Goal: Information Seeking & Learning: Learn about a topic

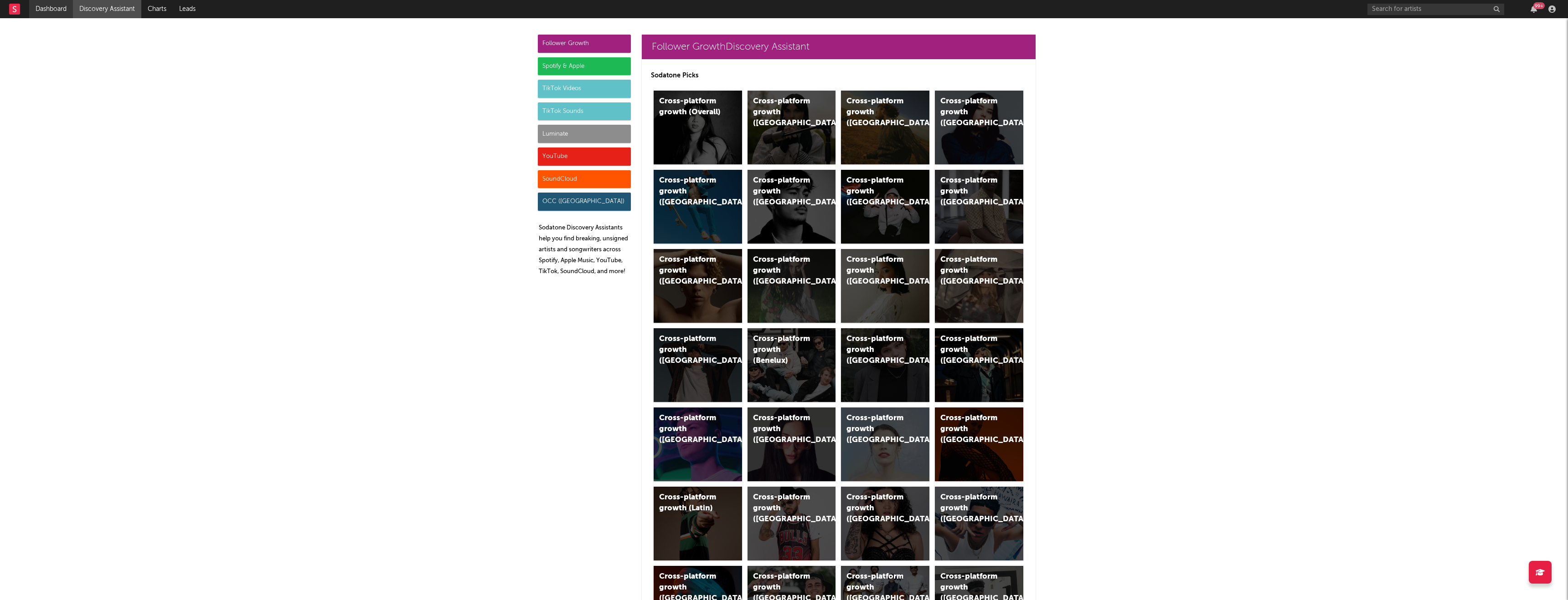
click at [50, 14] on link "Dashboard" at bounding box center [51, 8] width 43 height 18
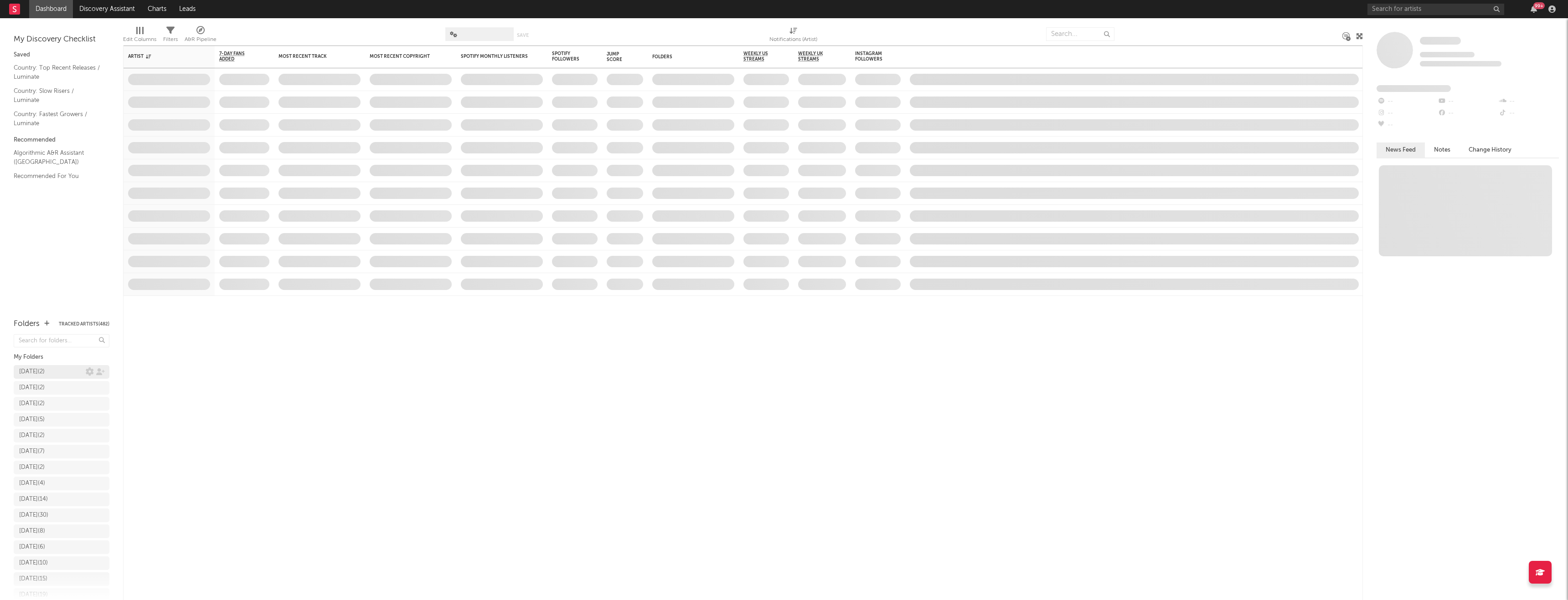
click at [56, 374] on div "9.3.25 ( 2 )" at bounding box center [52, 372] width 67 height 11
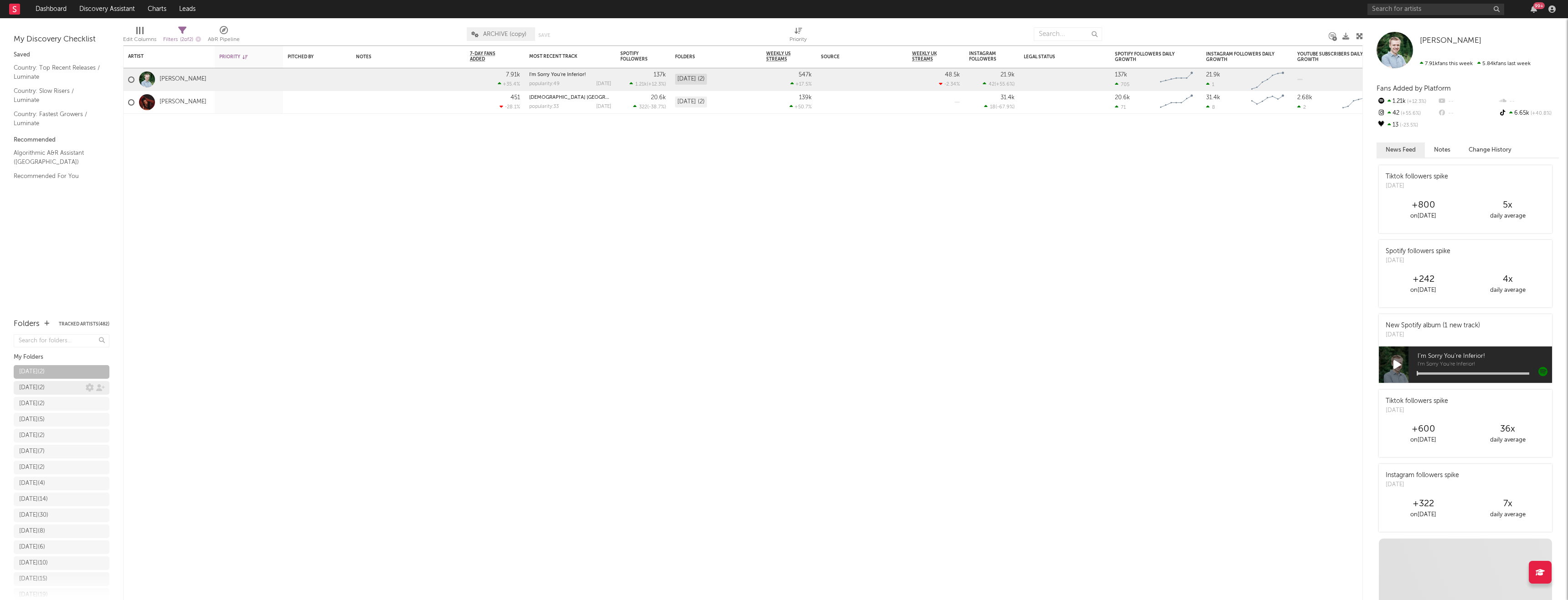
click at [55, 384] on div "9.2.25 ( 2 )" at bounding box center [52, 388] width 67 height 11
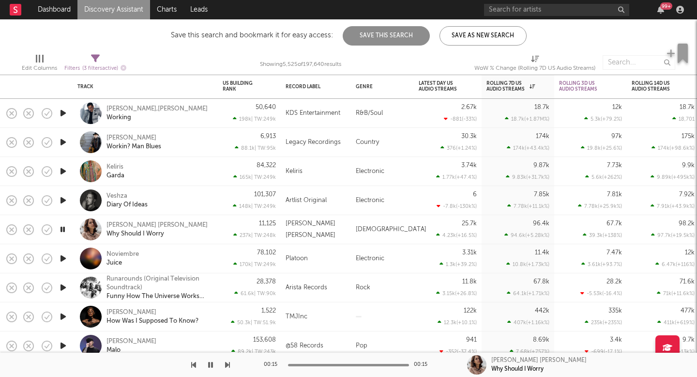
click at [127, 4] on link "Discovery Assistant" at bounding box center [113, 9] width 73 height 19
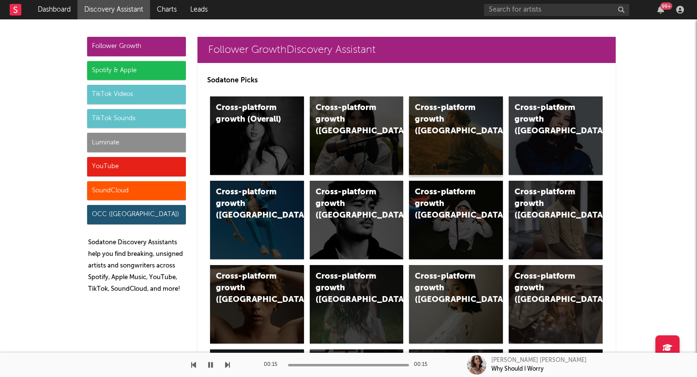
click at [459, 125] on div "Cross-platform growth (US)" at bounding box center [448, 119] width 66 height 35
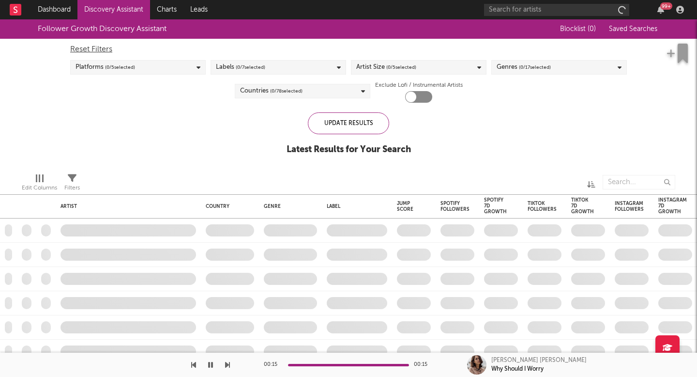
checkbox input "true"
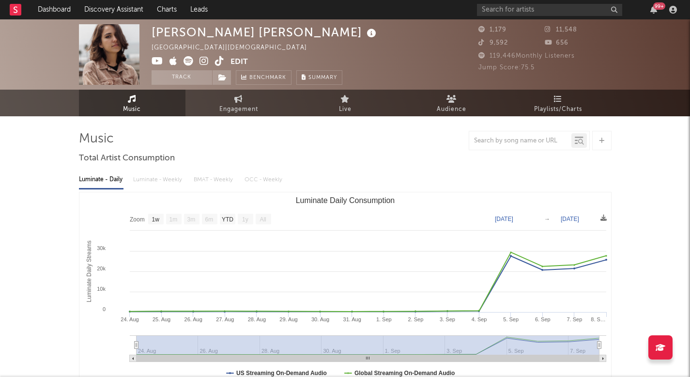
select select "1w"
click at [137, 13] on link "Discovery Assistant" at bounding box center [113, 9] width 73 height 19
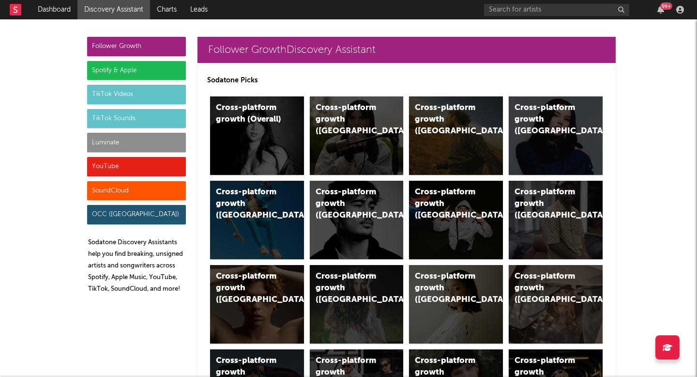
click at [128, 158] on div "YouTube" at bounding box center [136, 166] width 99 height 19
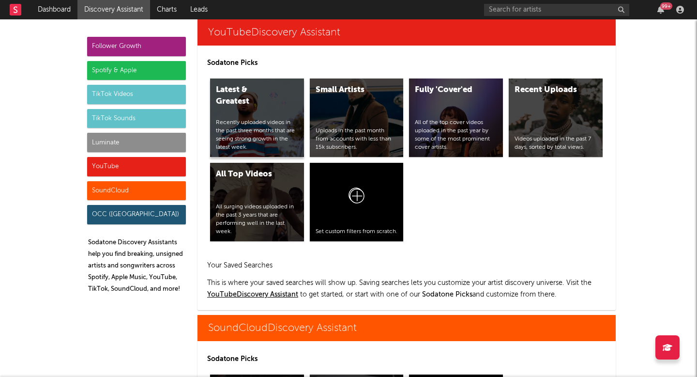
scroll to position [6267, 0]
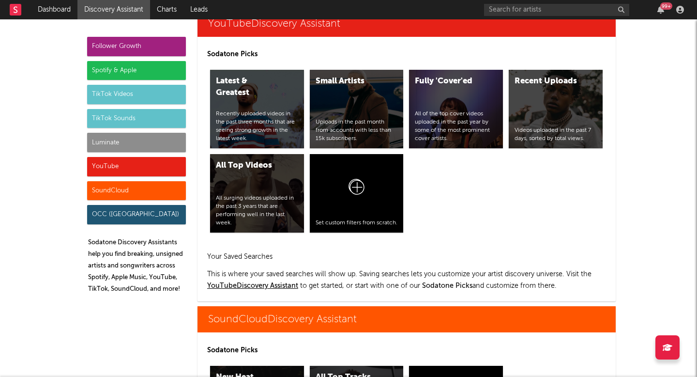
click at [121, 134] on div "Luminate" at bounding box center [136, 142] width 99 height 19
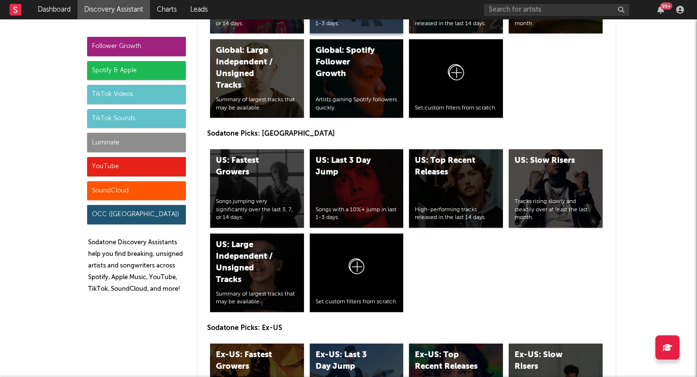
scroll to position [4859, 0]
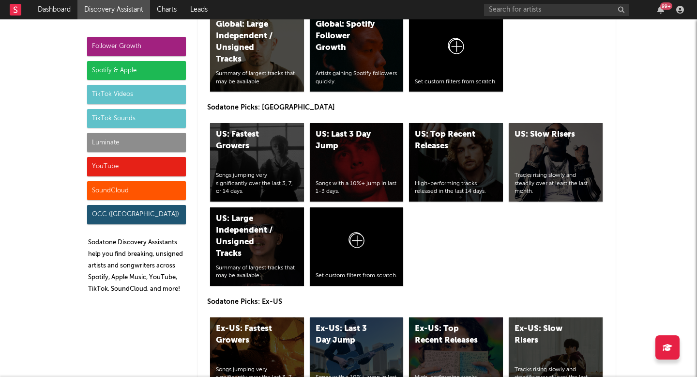
click at [124, 48] on div "Follower Growth" at bounding box center [136, 46] width 99 height 19
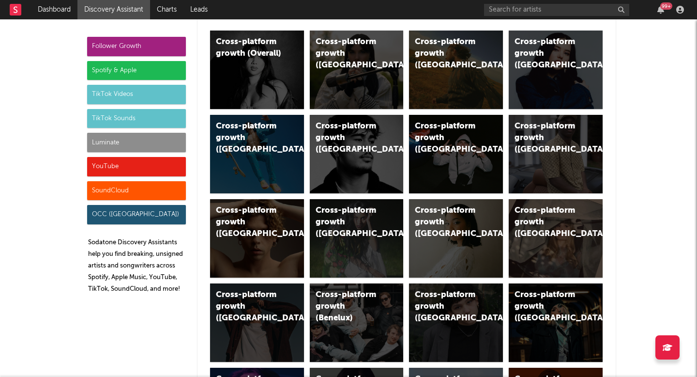
scroll to position [0, 0]
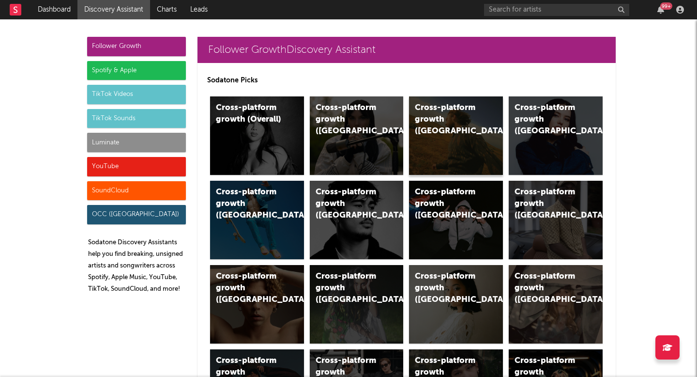
click at [468, 132] on div "Cross-platform growth (US)" at bounding box center [456, 135] width 94 height 78
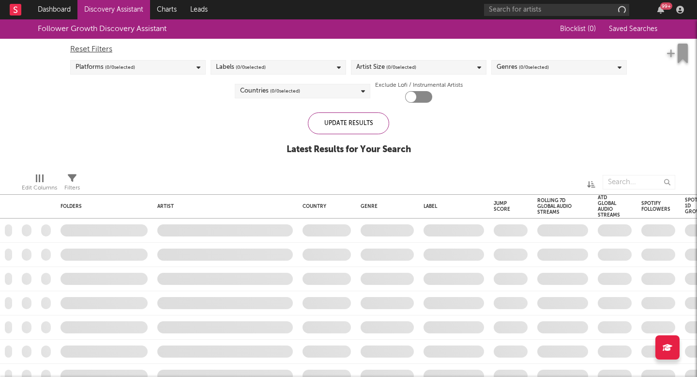
checkbox input "true"
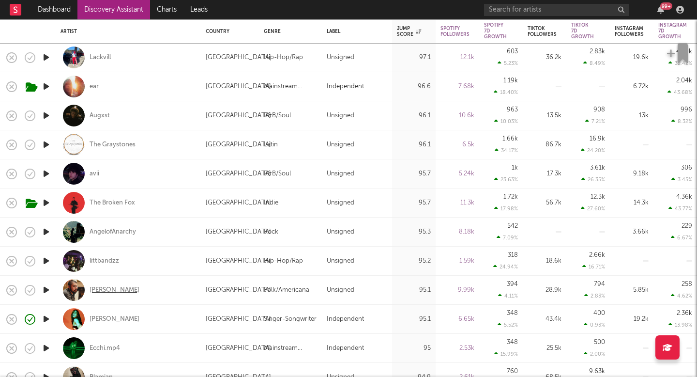
click at [108, 286] on div "Ivan Castro" at bounding box center [115, 290] width 50 height 9
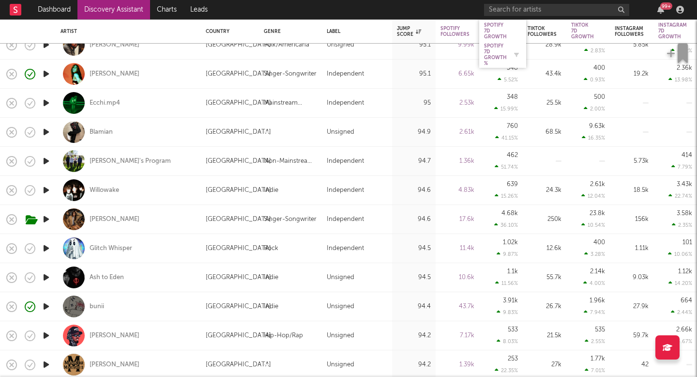
click at [495, 46] on div "Spotify 7D Growth %" at bounding box center [495, 54] width 23 height 23
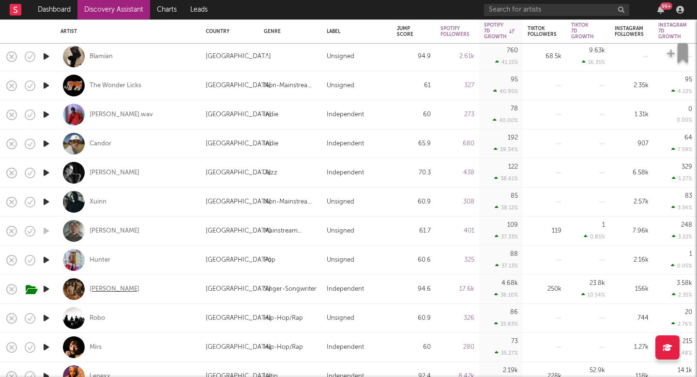
click at [109, 293] on div "Izzy Escobar" at bounding box center [115, 289] width 50 height 9
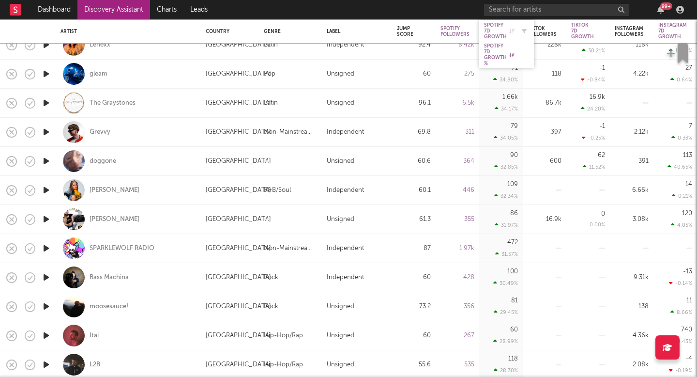
click at [496, 31] on div "Spotify 7D Growth" at bounding box center [499, 30] width 31 height 17
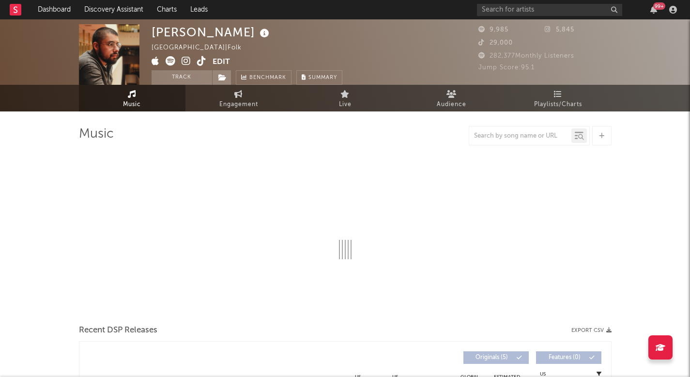
select select "1w"
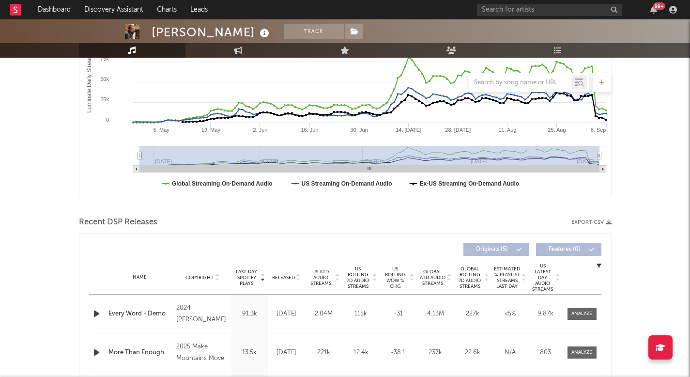
scroll to position [189, 0]
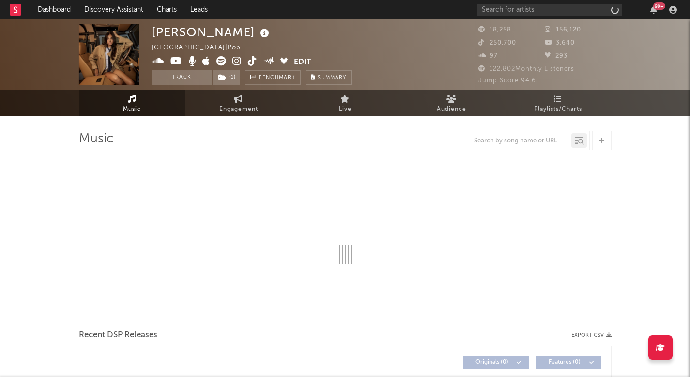
select select "6m"
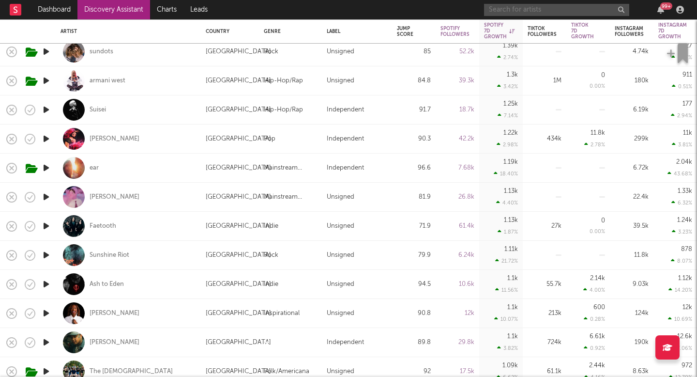
click at [514, 7] on input "text" at bounding box center [556, 10] width 145 height 12
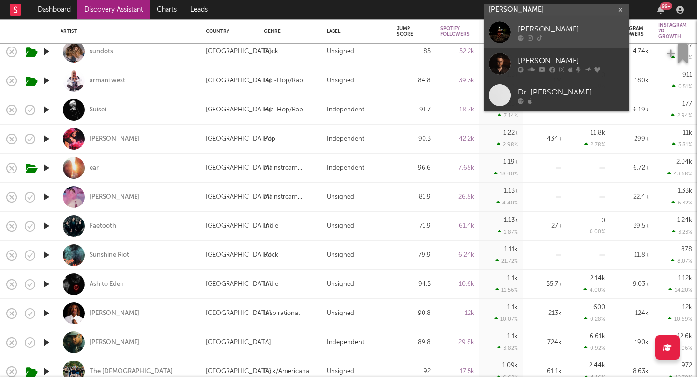
type input "[PERSON_NAME]"
click at [530, 28] on div "Davis Cook" at bounding box center [571, 29] width 107 height 12
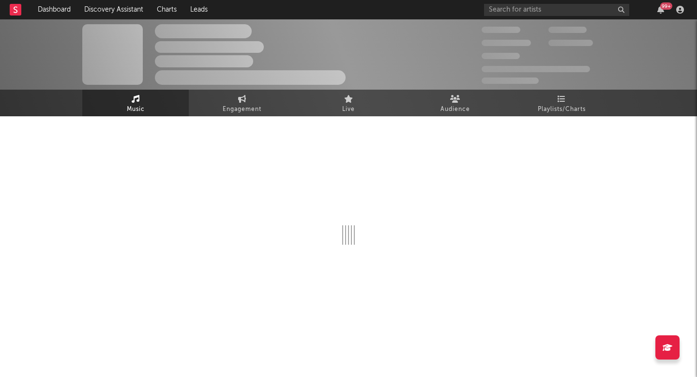
select select "6m"
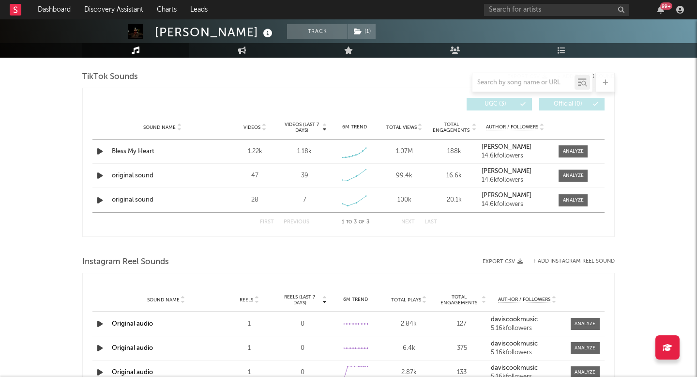
scroll to position [559, 0]
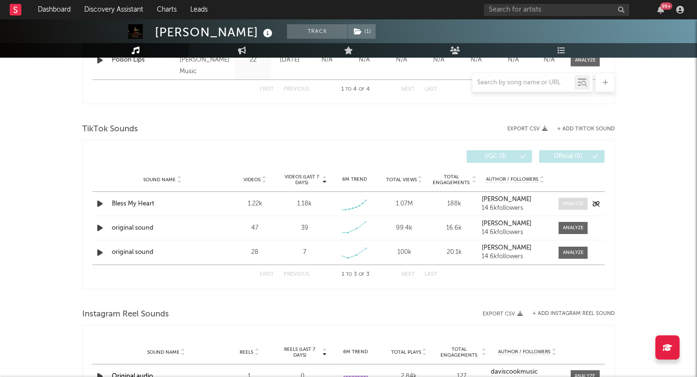
click at [579, 203] on div at bounding box center [573, 203] width 21 height 7
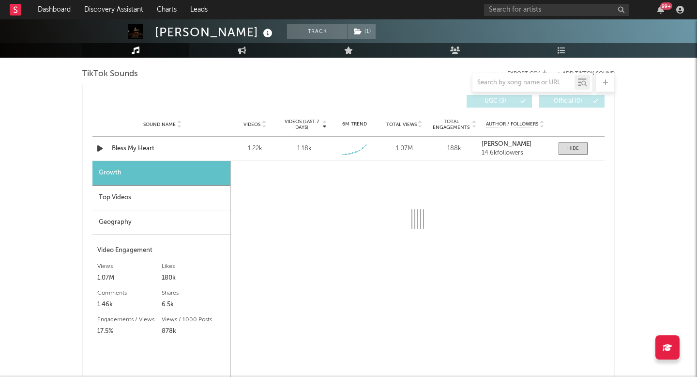
select select "1w"
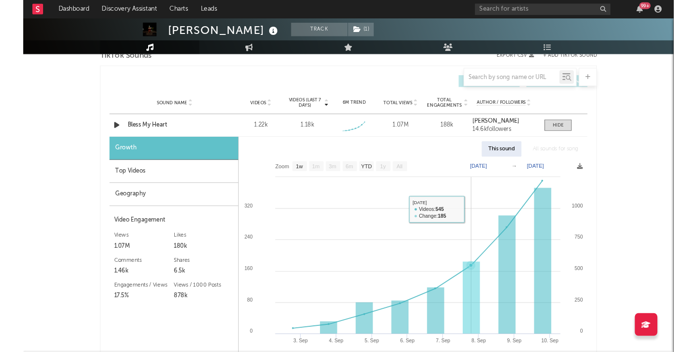
scroll to position [637, 0]
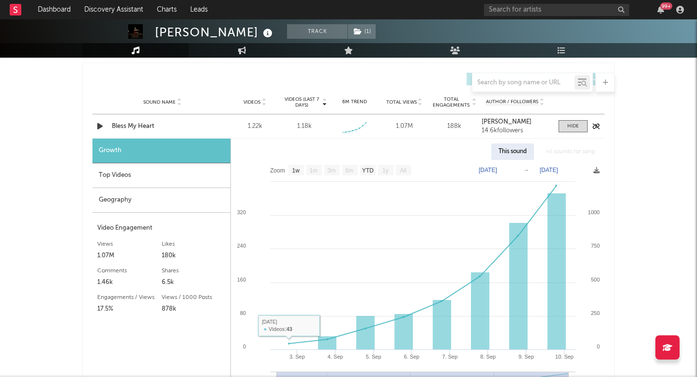
click at [127, 124] on div "Bless My Heart" at bounding box center [162, 127] width 101 height 10
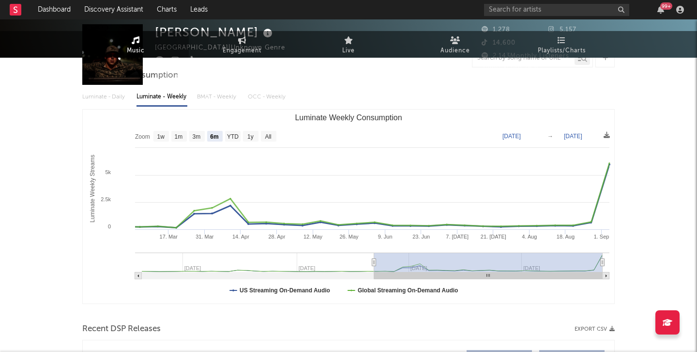
scroll to position [0, 0]
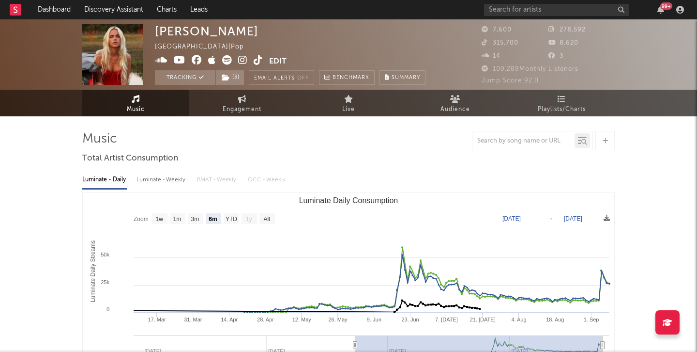
select select "6m"
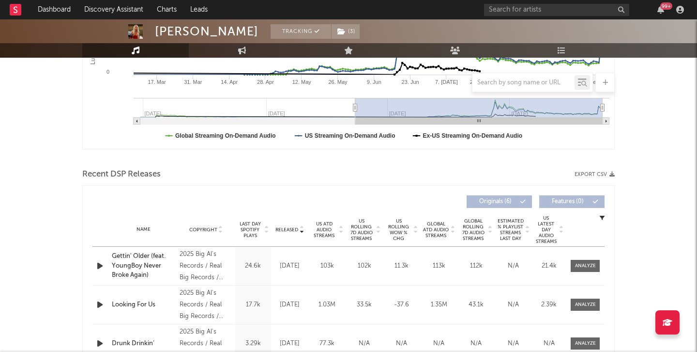
scroll to position [257, 0]
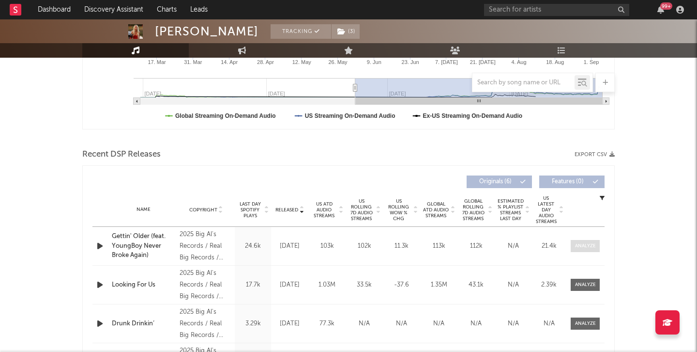
click at [582, 244] on div at bounding box center [585, 245] width 21 height 7
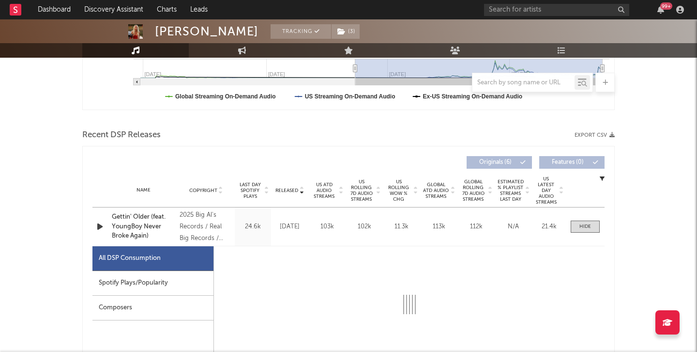
scroll to position [284, 0]
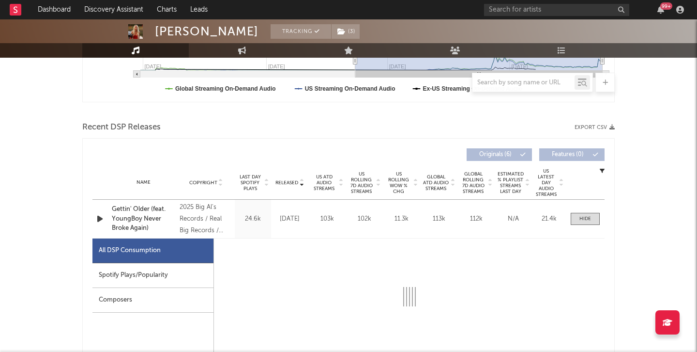
select select "1w"
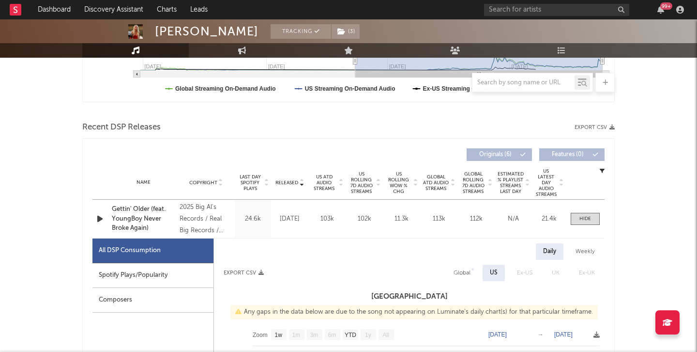
click at [182, 277] on div "Spotify Plays/Popularity" at bounding box center [153, 275] width 121 height 25
select select "1w"
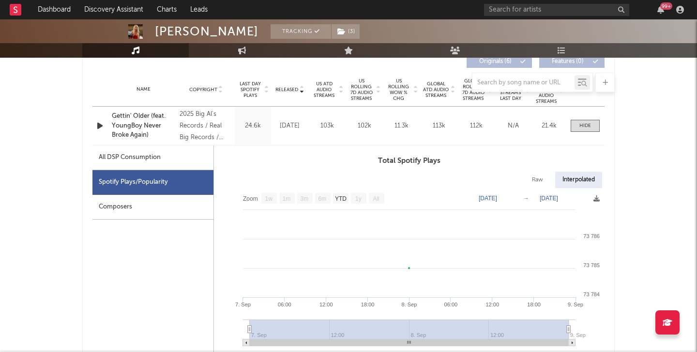
scroll to position [402, 0]
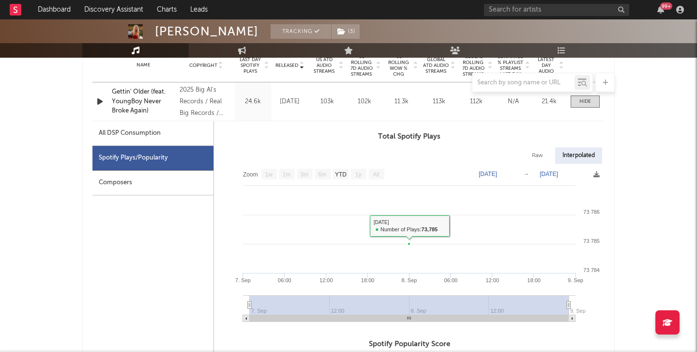
click at [535, 150] on div "Raw" at bounding box center [538, 155] width 26 height 16
select select "1w"
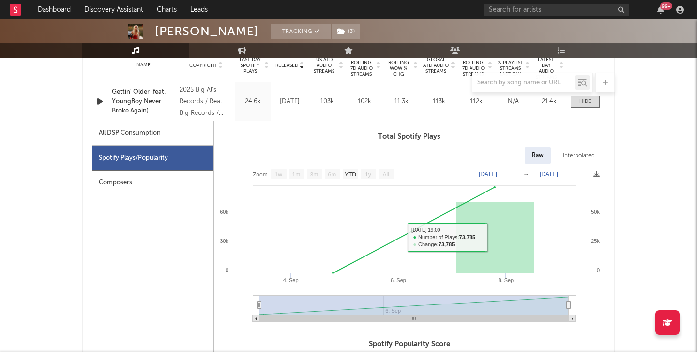
click at [592, 148] on div "Interpolated" at bounding box center [579, 155] width 46 height 16
select select "1w"
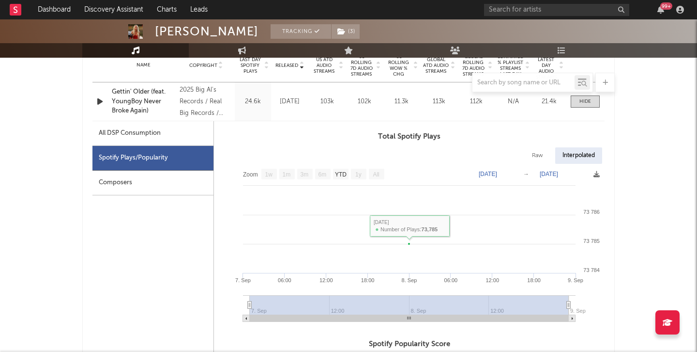
click at [151, 130] on div "All DSP Consumption" at bounding box center [130, 133] width 62 height 12
select select "1w"
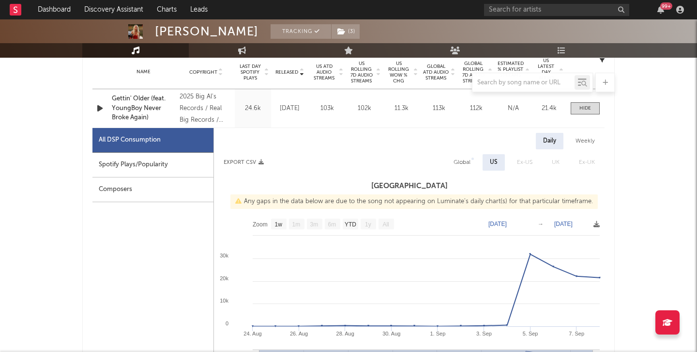
scroll to position [398, 0]
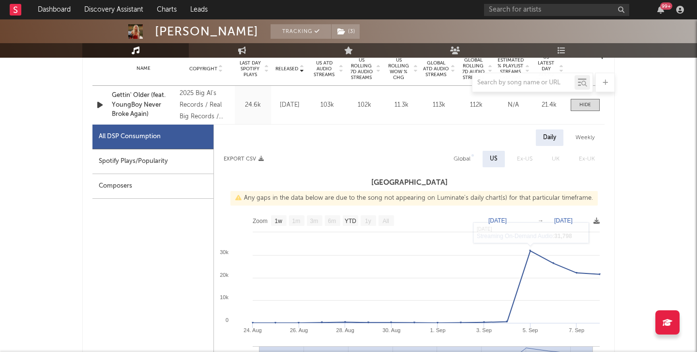
click at [445, 157] on span "Global" at bounding box center [462, 159] width 36 height 16
click at [461, 161] on div "Global" at bounding box center [462, 159] width 17 height 12
select select "1w"
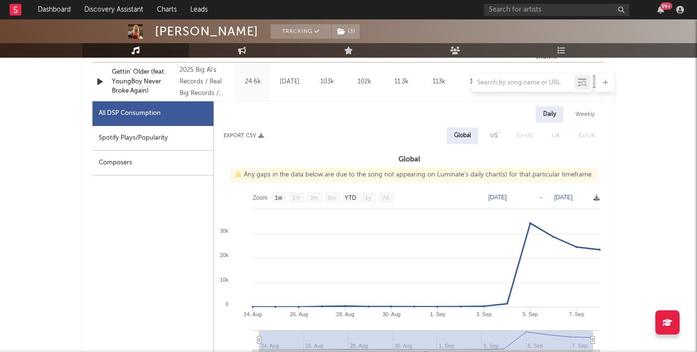
scroll to position [403, 0]
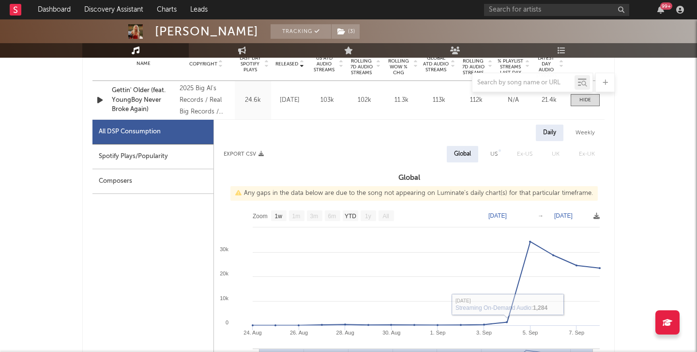
click at [495, 162] on div "US" at bounding box center [494, 154] width 22 height 16
select select "1w"
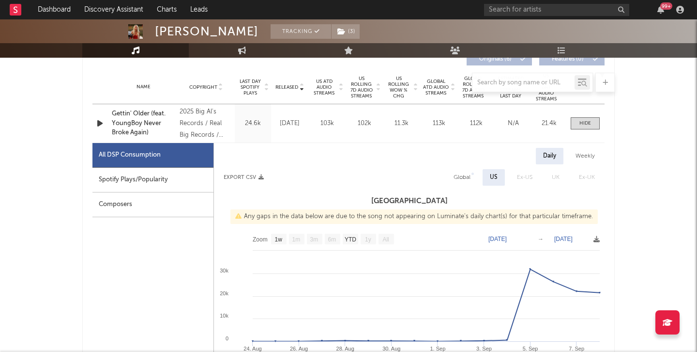
scroll to position [0, 0]
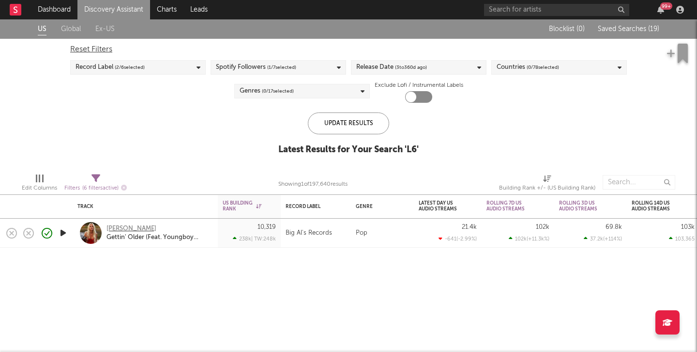
click at [118, 225] on div "[PERSON_NAME]" at bounding box center [132, 228] width 50 height 9
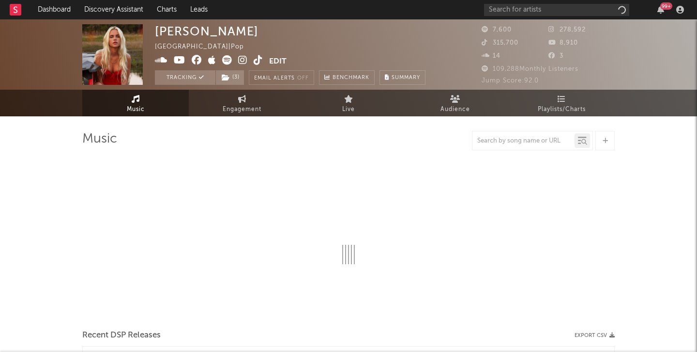
select select "6m"
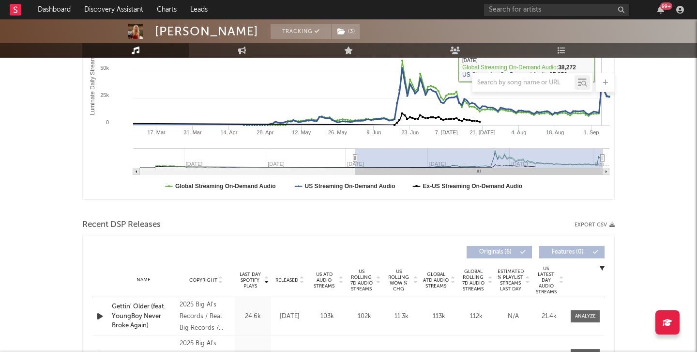
scroll to position [327, 0]
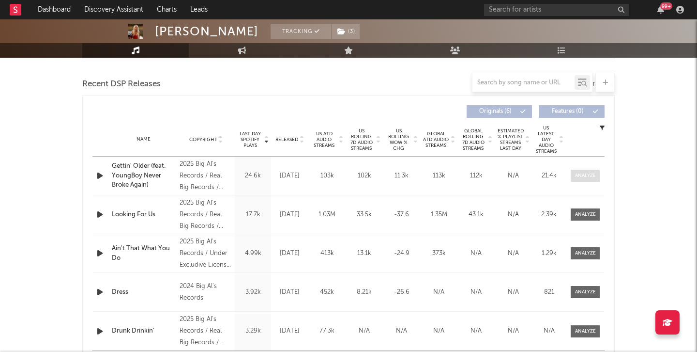
click at [581, 170] on span at bounding box center [585, 176] width 29 height 12
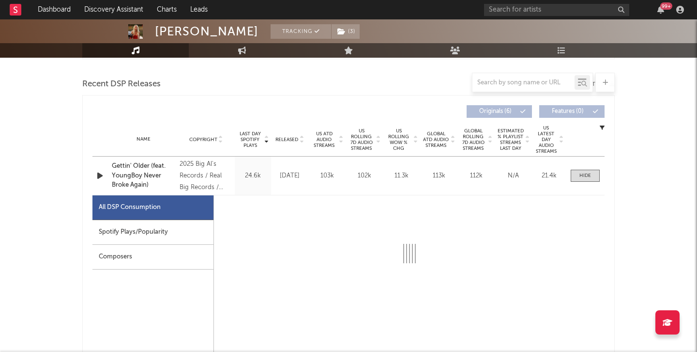
select select "1w"
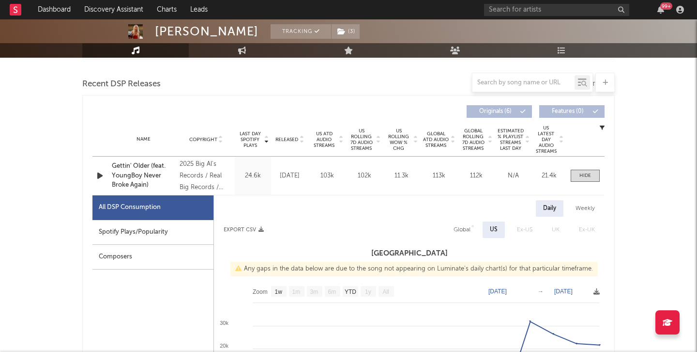
click at [166, 231] on div "Spotify Plays/Popularity" at bounding box center [153, 232] width 121 height 25
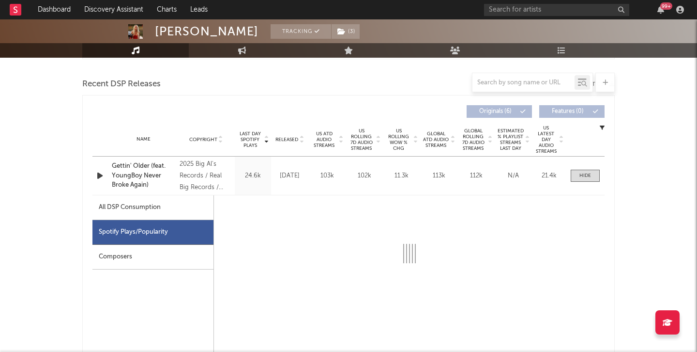
select select "1w"
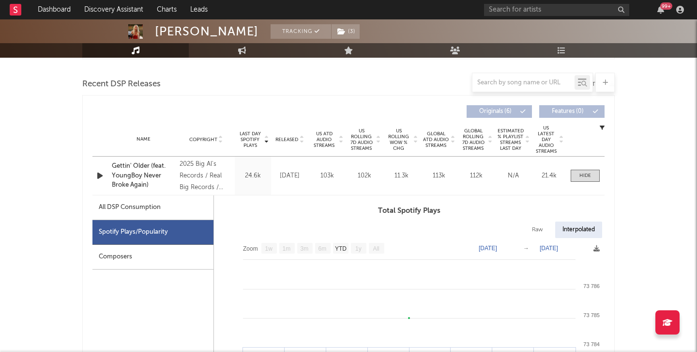
click at [173, 201] on div "All DSP Consumption" at bounding box center [153, 207] width 121 height 25
select select "1w"
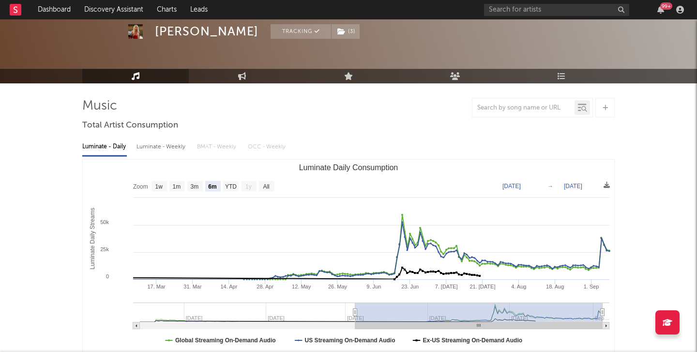
scroll to position [0, 0]
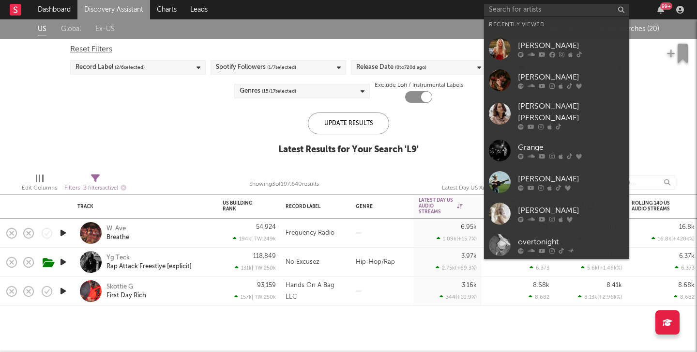
click at [520, 12] on input "text" at bounding box center [556, 10] width 145 height 12
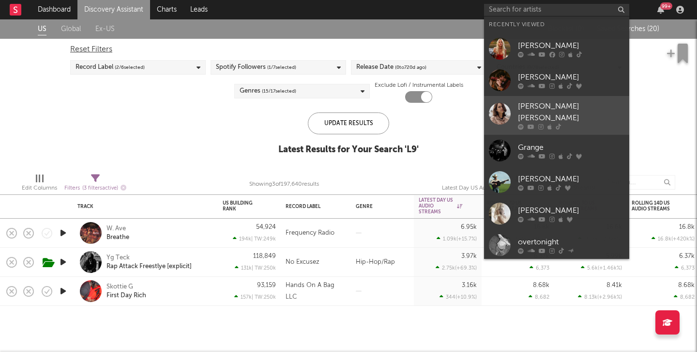
click at [557, 123] on link "[PERSON_NAME] [PERSON_NAME]" at bounding box center [556, 115] width 145 height 39
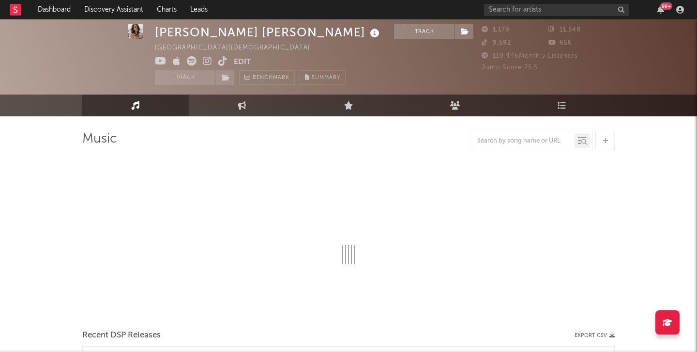
select select "1w"
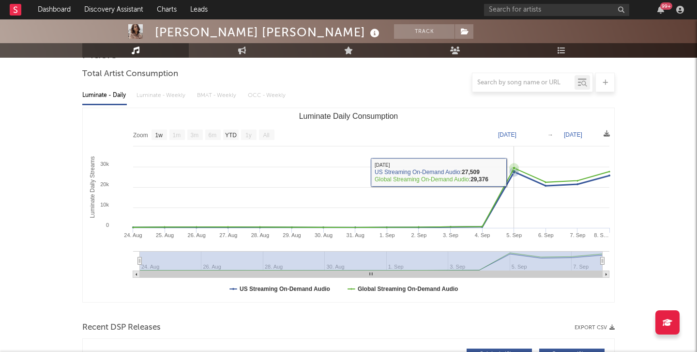
scroll to position [213, 0]
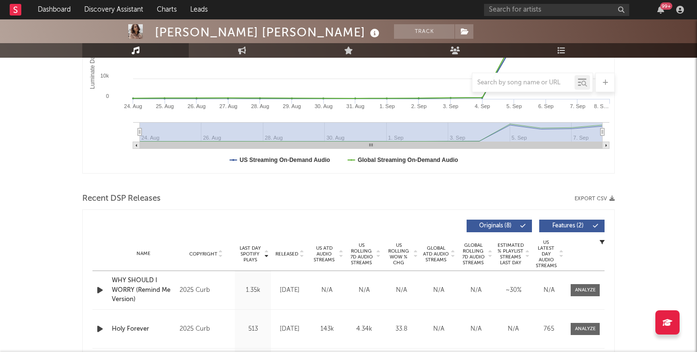
click at [320, 254] on span "US ATD Audio Streams" at bounding box center [324, 253] width 27 height 17
click at [370, 253] on span "US Rolling 7D Audio Streams" at bounding box center [361, 253] width 27 height 23
click at [341, 254] on icon at bounding box center [341, 256] width 5 height 4
click at [288, 251] on span "Released" at bounding box center [287, 254] width 23 height 6
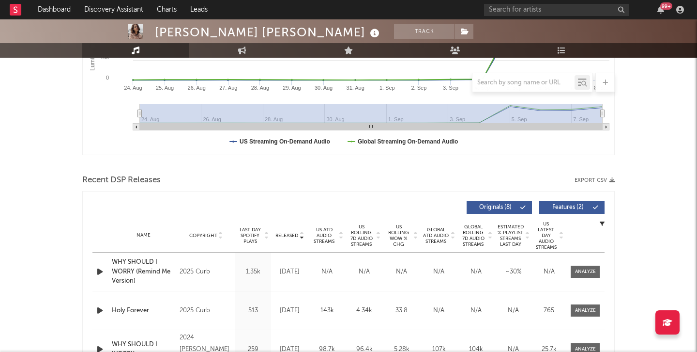
scroll to position [0, 0]
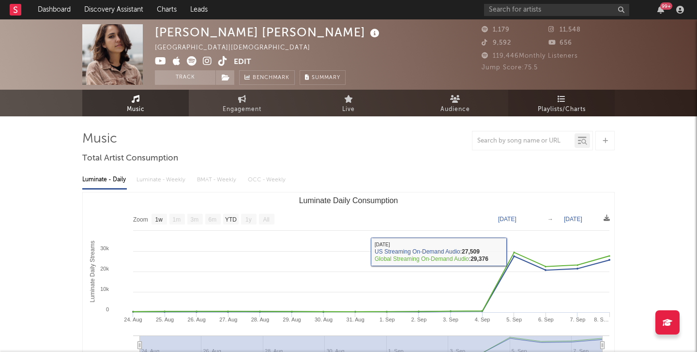
click at [561, 112] on span "Playlists/Charts" at bounding box center [562, 110] width 48 height 12
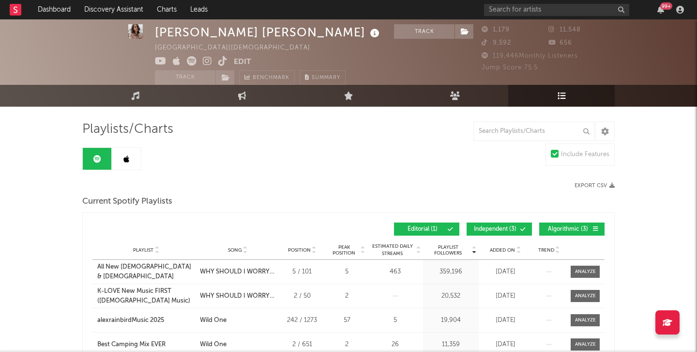
scroll to position [12, 0]
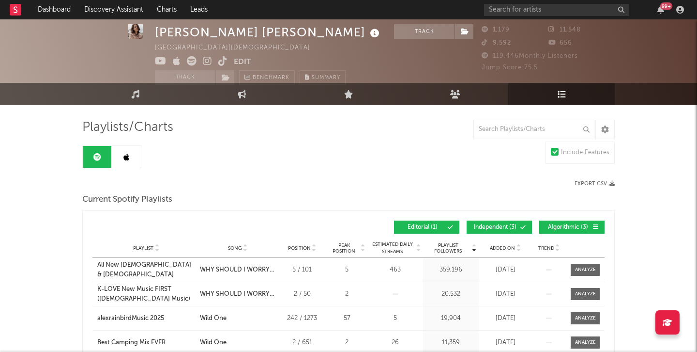
click at [124, 167] on link at bounding box center [126, 157] width 29 height 22
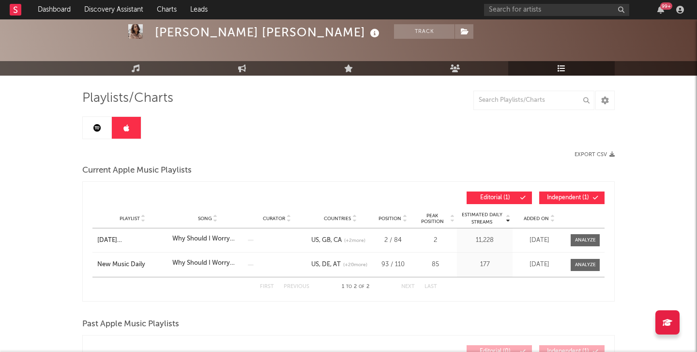
scroll to position [41, 0]
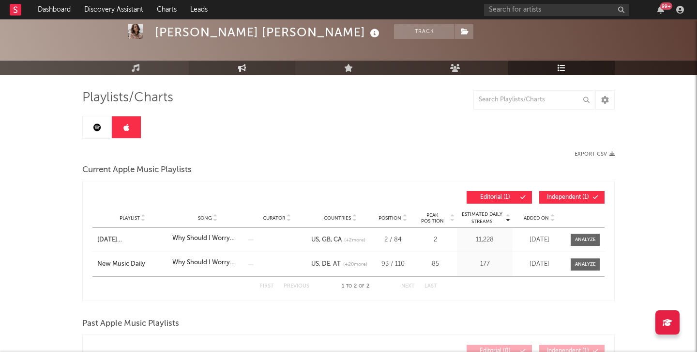
click at [244, 74] on link "Engagement" at bounding box center [242, 68] width 107 height 15
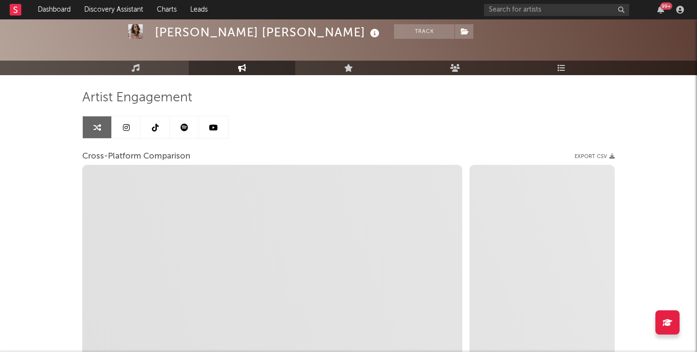
select select "1w"
click at [177, 131] on link at bounding box center [184, 127] width 29 height 22
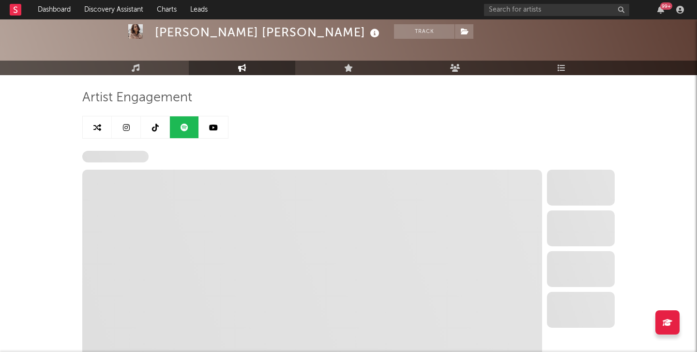
select select "6m"
select select "1w"
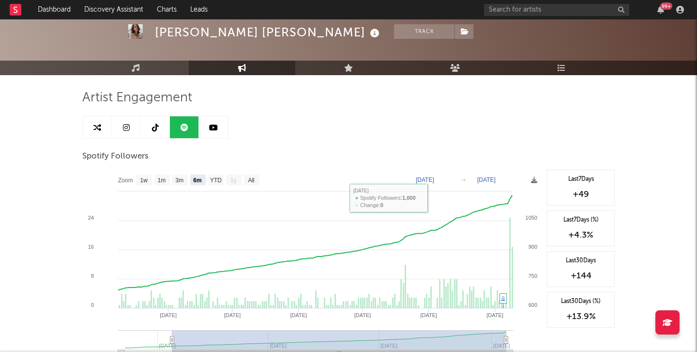
click at [159, 123] on link at bounding box center [155, 127] width 29 height 22
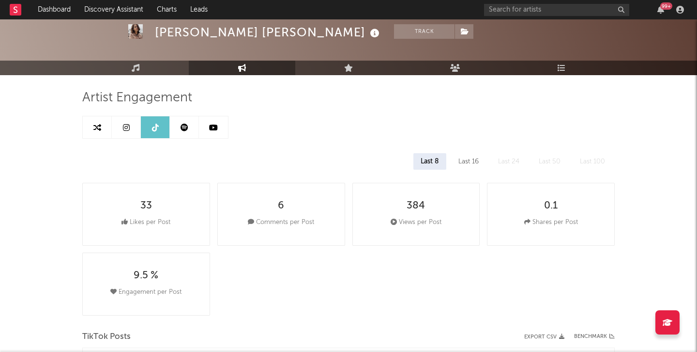
select select "1w"
click at [129, 128] on link at bounding box center [126, 127] width 29 height 22
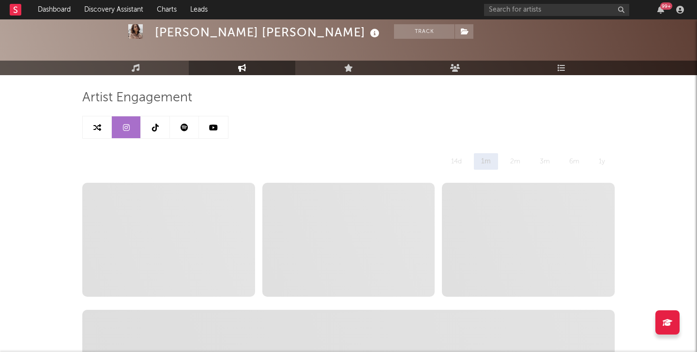
select select "6m"
click at [513, 8] on input "text" at bounding box center [556, 10] width 145 height 12
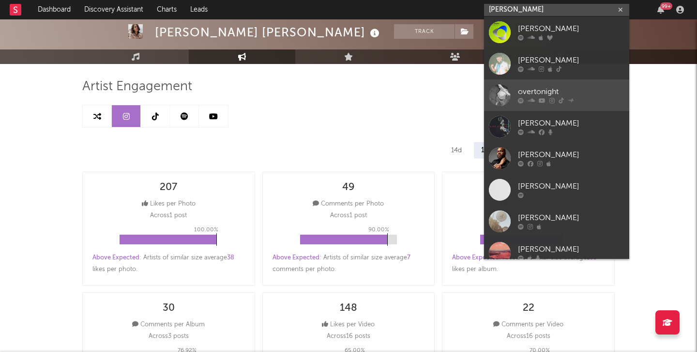
type input "overton"
click at [553, 90] on div "overtonight" at bounding box center [571, 92] width 107 height 12
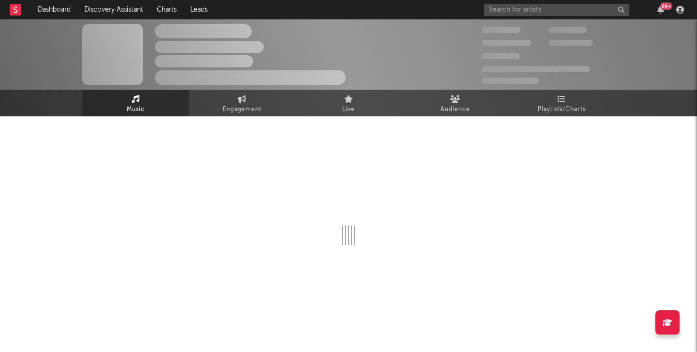
select select "1w"
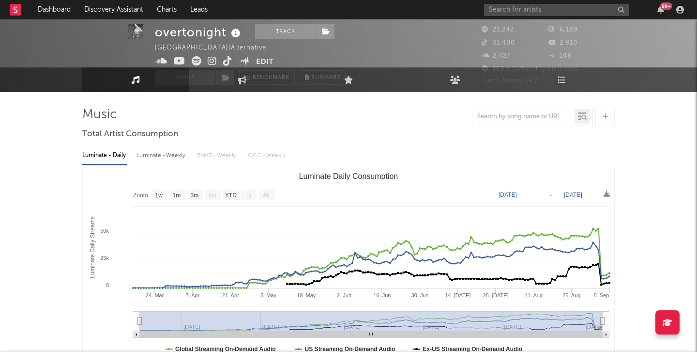
scroll to position [39, 0]
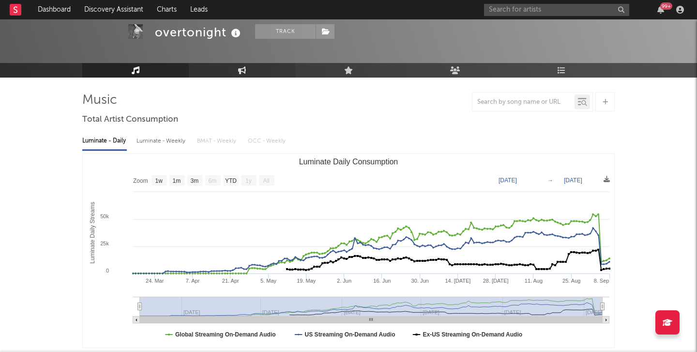
click at [242, 67] on icon at bounding box center [242, 70] width 8 height 8
select select "1w"
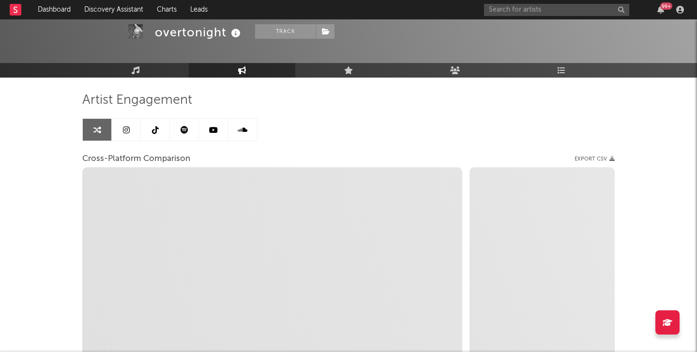
select select "1m"
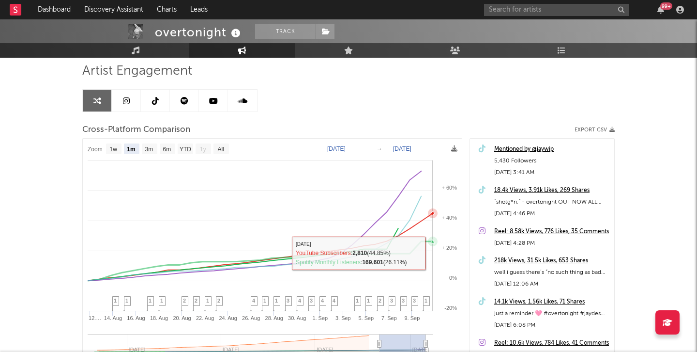
scroll to position [60, 0]
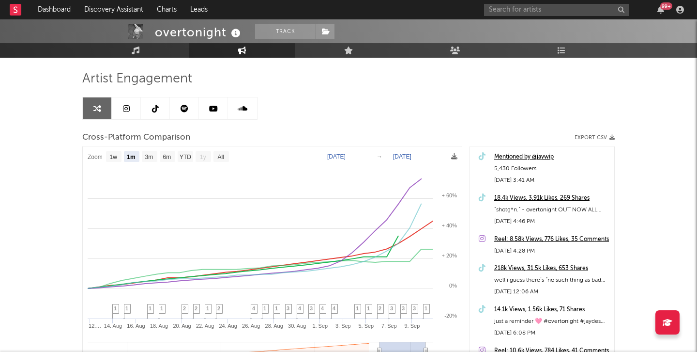
click at [514, 270] on div "218k Views, 31.5k Likes, 653 Shares" at bounding box center [552, 269] width 115 height 12
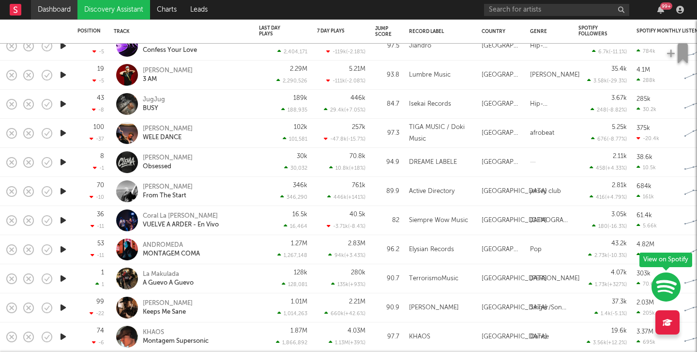
click at [62, 9] on link "Dashboard" at bounding box center [54, 9] width 46 height 19
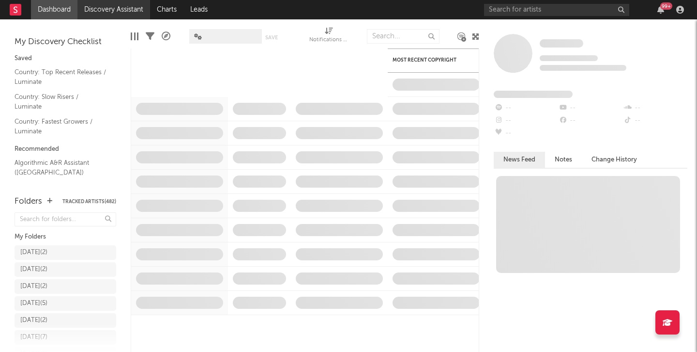
click at [117, 6] on link "Discovery Assistant" at bounding box center [113, 9] width 73 height 19
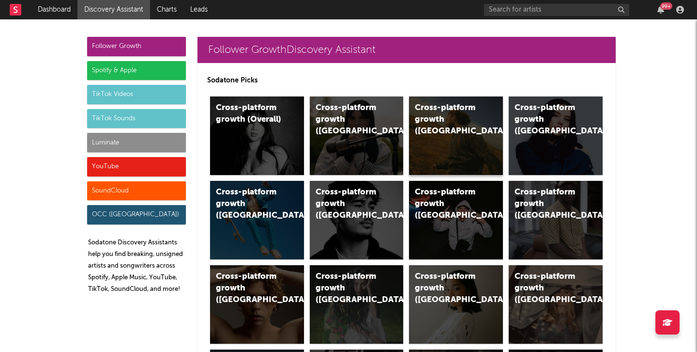
click at [452, 136] on div "Cross-platform growth ([GEOGRAPHIC_DATA])" at bounding box center [456, 135] width 94 height 78
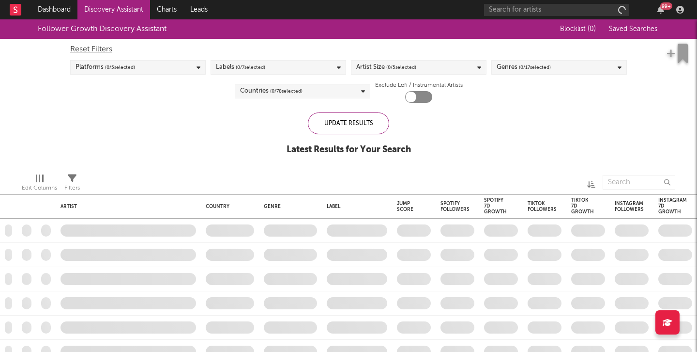
checkbox input "true"
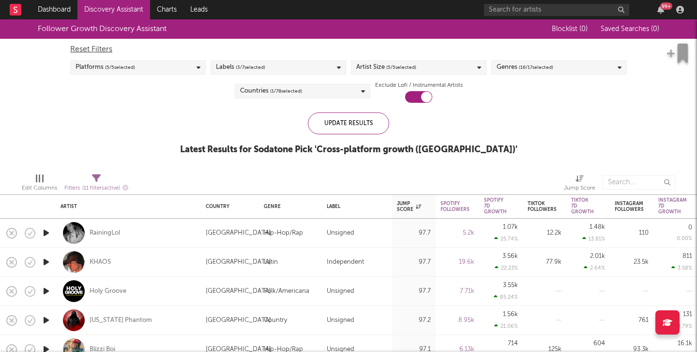
click at [506, 3] on div "99 +" at bounding box center [585, 9] width 203 height 19
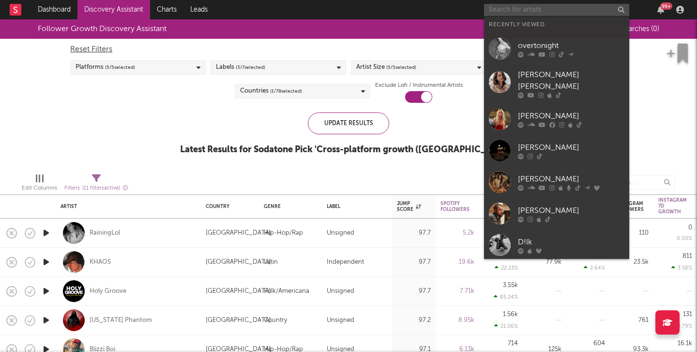
click at [505, 8] on input "text" at bounding box center [556, 10] width 145 height 12
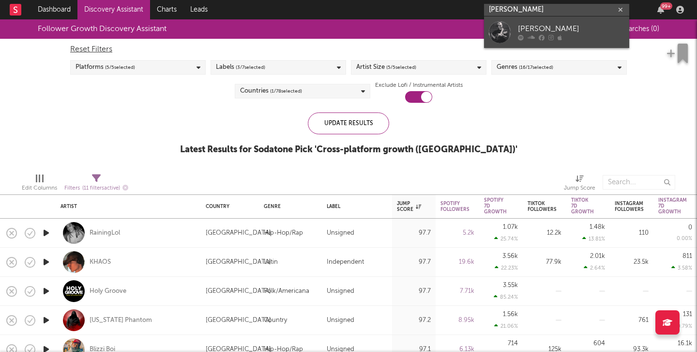
type input "chase saunders"
click at [548, 36] on div at bounding box center [571, 38] width 107 height 6
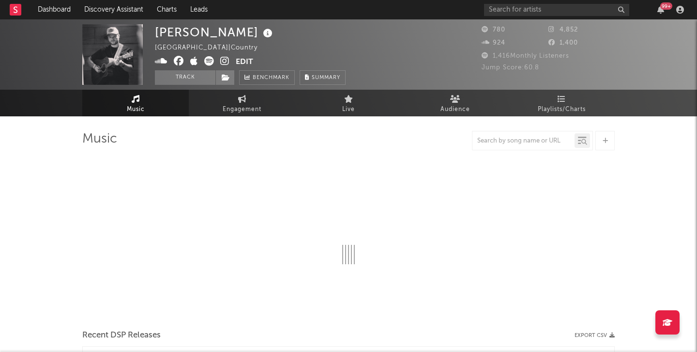
select select "6m"
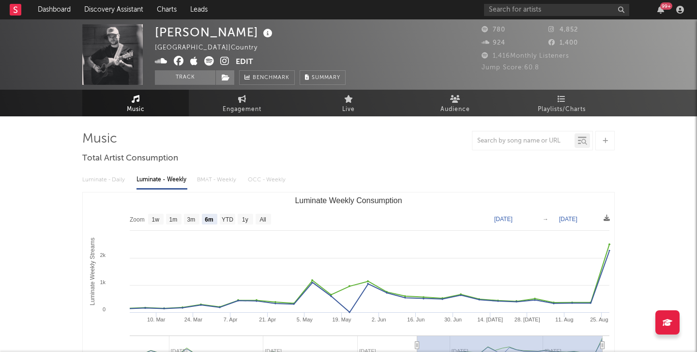
drag, startPoint x: 253, startPoint y: 31, endPoint x: 156, endPoint y: 31, distance: 96.9
click at [156, 31] on div "Chace Saunders" at bounding box center [215, 32] width 120 height 16
copy div "Chace Saunders"
click at [594, 9] on input "text" at bounding box center [556, 10] width 145 height 12
click at [242, 60] on button "Edit" at bounding box center [244, 62] width 17 height 12
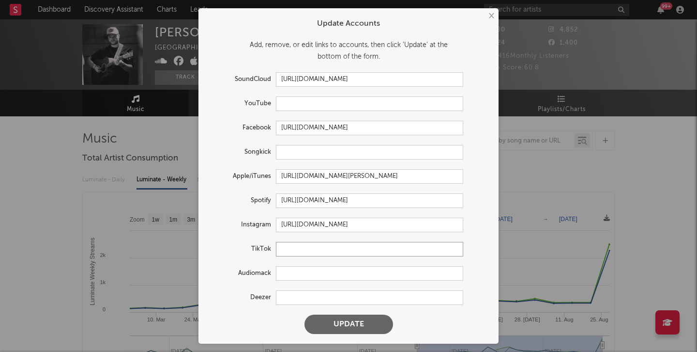
click at [293, 245] on input "text" at bounding box center [369, 249] width 187 height 15
paste input "https://www.tiktok.com/@chacesaundersmusic"
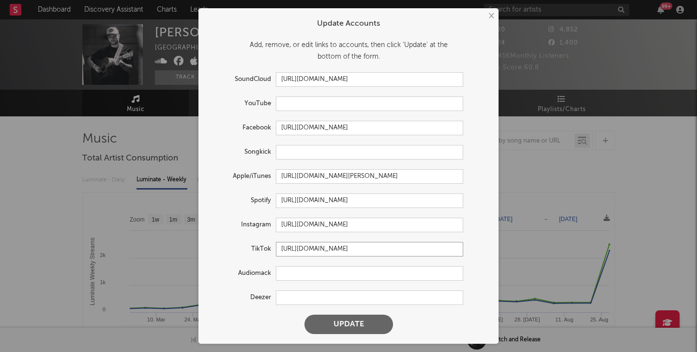
type input "https://www.tiktok.com/@chacesaundersmusic"
click at [343, 330] on button "Update" at bounding box center [349, 323] width 89 height 19
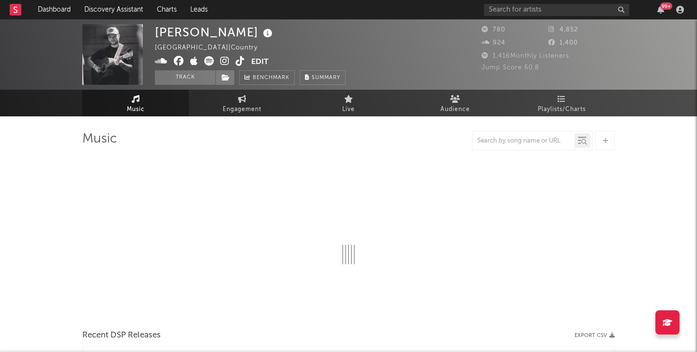
select select "6m"
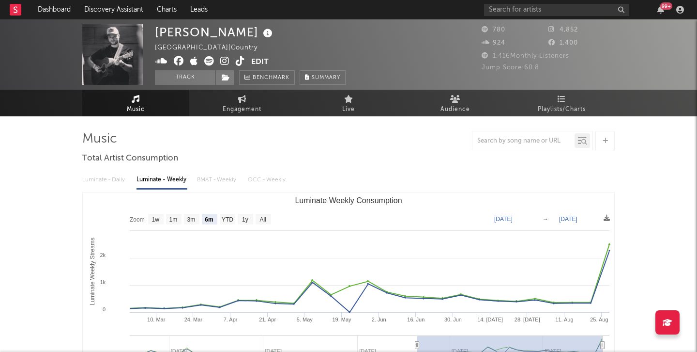
select select "6m"
click at [252, 107] on span "Engagement" at bounding box center [242, 110] width 39 height 12
select select "1w"
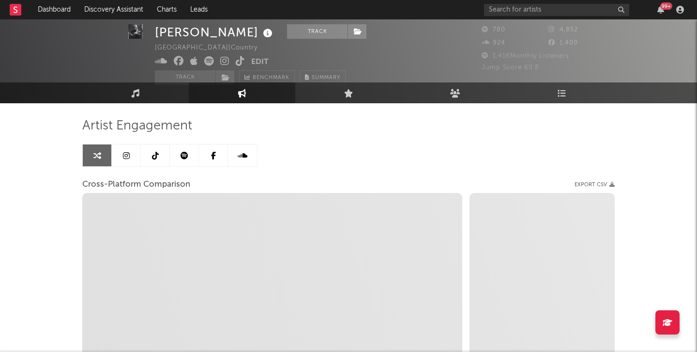
scroll to position [15, 0]
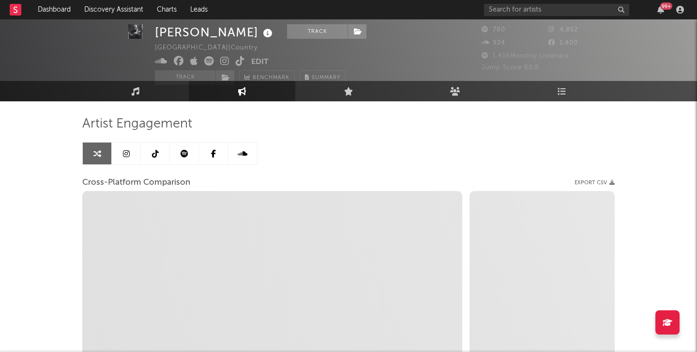
select select "1m"
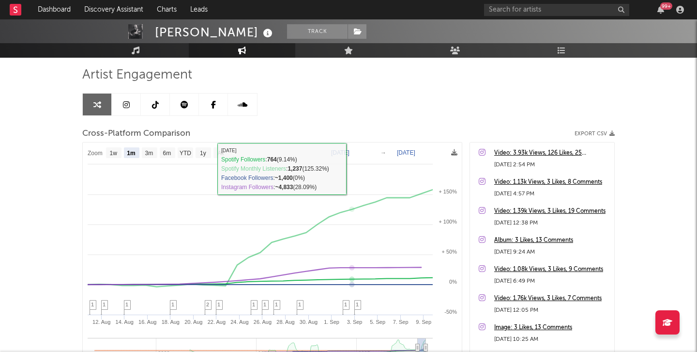
scroll to position [0, 0]
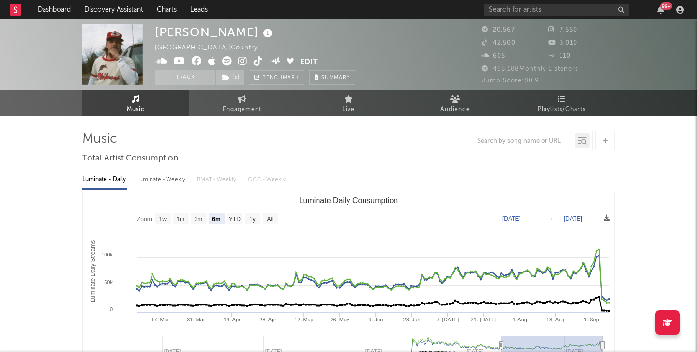
select select "6m"
click at [138, 8] on link "Discovery Assistant" at bounding box center [113, 9] width 73 height 19
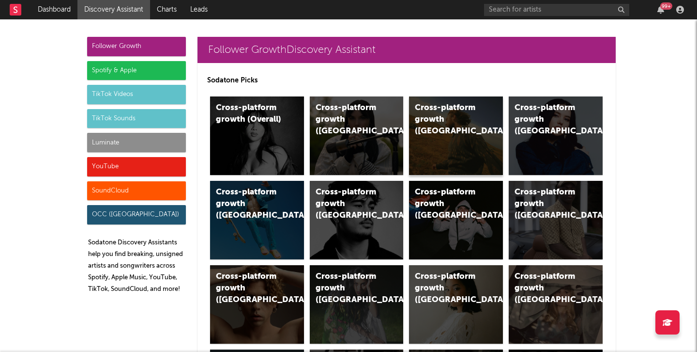
click at [456, 120] on div "Cross-platform growth ([GEOGRAPHIC_DATA])" at bounding box center [448, 119] width 66 height 35
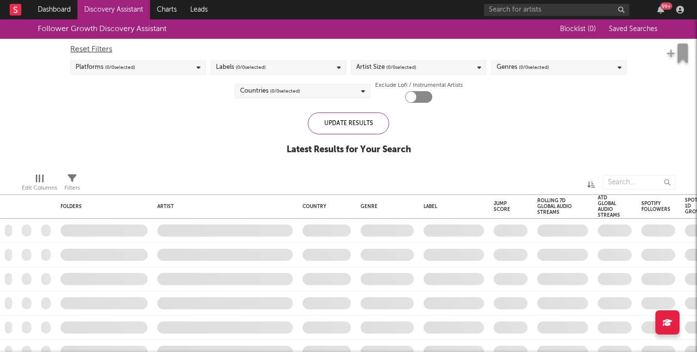
checkbox input "true"
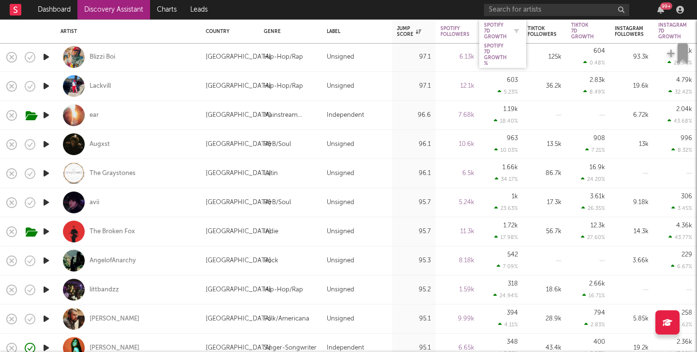
click at [495, 28] on div "Spotify 7D Growth" at bounding box center [495, 30] width 23 height 17
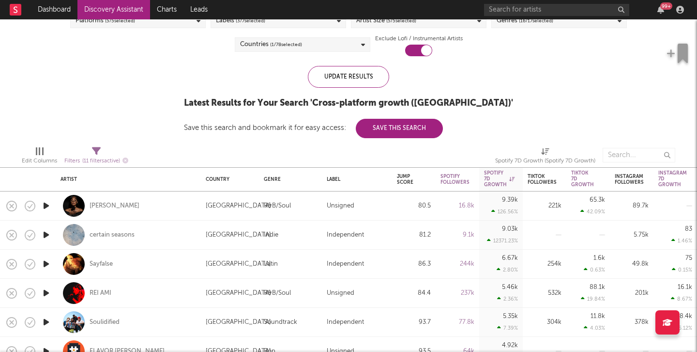
click at [43, 232] on icon "button" at bounding box center [46, 235] width 10 height 12
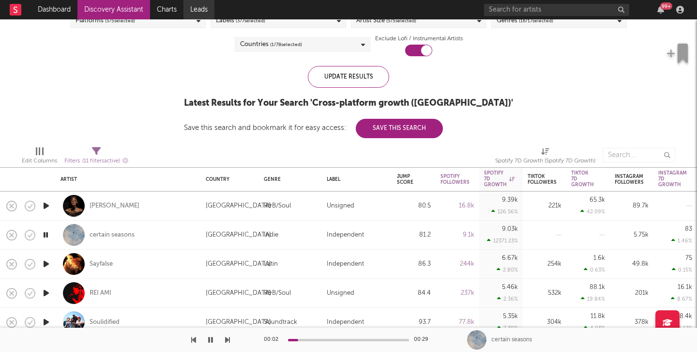
click at [212, 1] on link "Leads" at bounding box center [199, 9] width 31 height 19
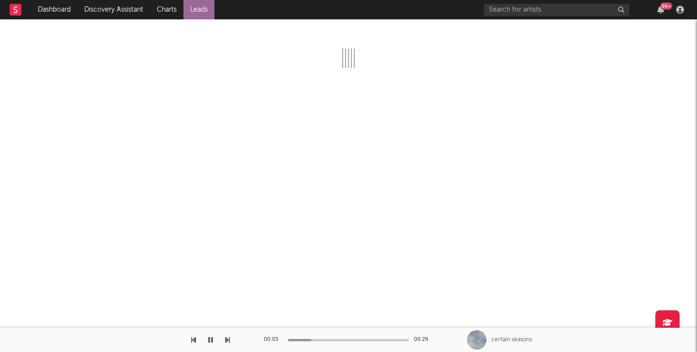
click at [498, 339] on div "certain seasons" at bounding box center [512, 339] width 41 height 9
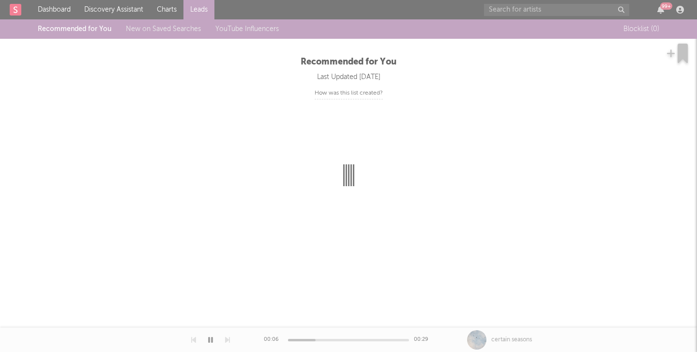
click at [145, 345] on div at bounding box center [348, 176] width 697 height 352
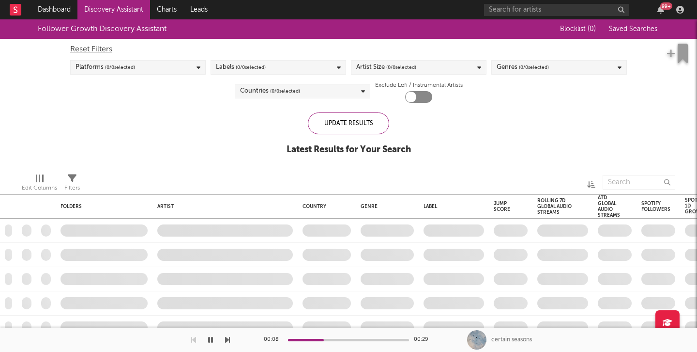
checkbox input "true"
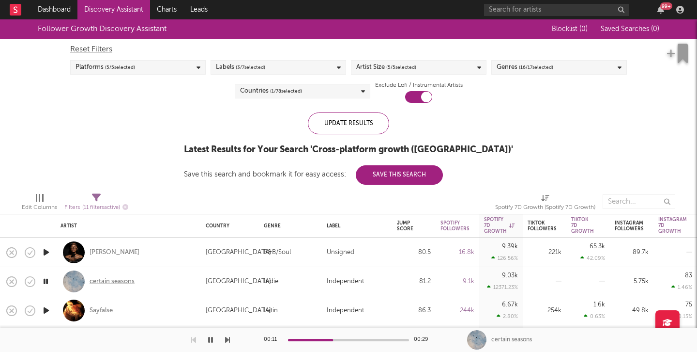
click at [121, 278] on div "certain seasons" at bounding box center [112, 281] width 45 height 9
click at [212, 341] on icon "button" at bounding box center [210, 340] width 5 height 8
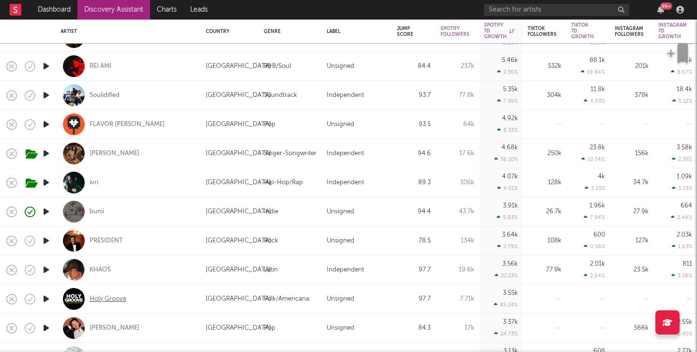
click at [120, 298] on div "Holy Groove" at bounding box center [108, 298] width 37 height 9
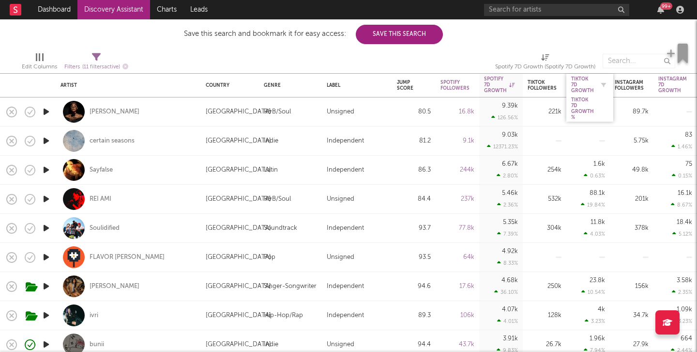
click at [584, 86] on div "Tiktok 7D Growth" at bounding box center [583, 84] width 23 height 17
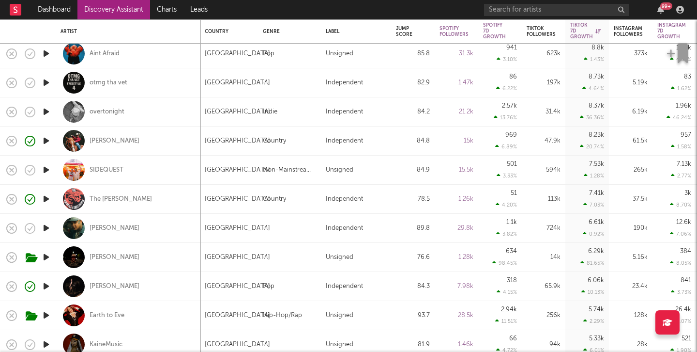
click at [110, 252] on div "Davis Cook" at bounding box center [129, 257] width 136 height 29
select select "1w"
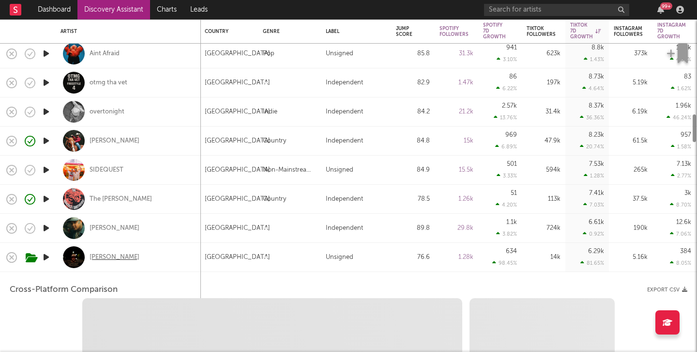
click at [108, 256] on div "Davis Cook" at bounding box center [115, 257] width 50 height 9
select select "6m"
select select "1m"
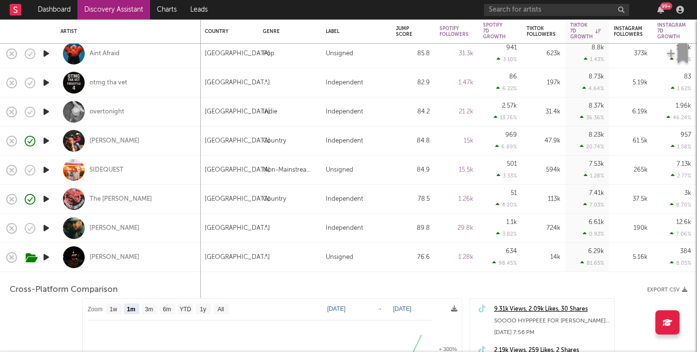
click at [157, 253] on div "Davis Cook" at bounding box center [129, 257] width 136 height 29
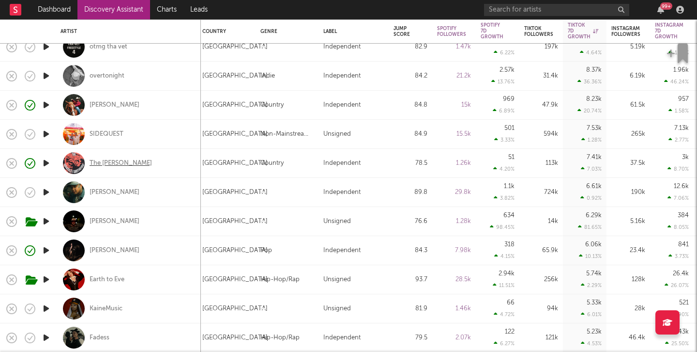
click at [112, 159] on div "The Bradley Brothers" at bounding box center [121, 163] width 62 height 9
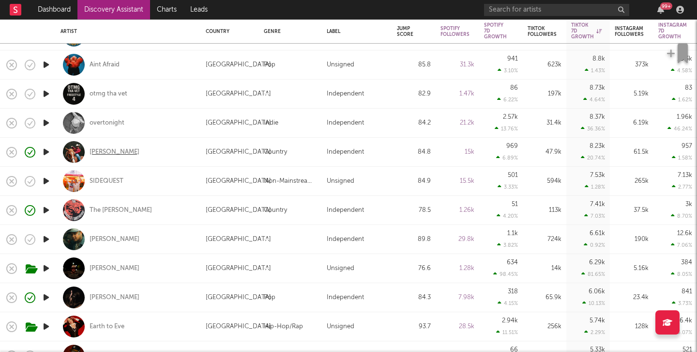
click at [124, 149] on div "Ricky Chilton" at bounding box center [115, 152] width 50 height 9
click at [261, 100] on div at bounding box center [290, 93] width 63 height 29
select select "1w"
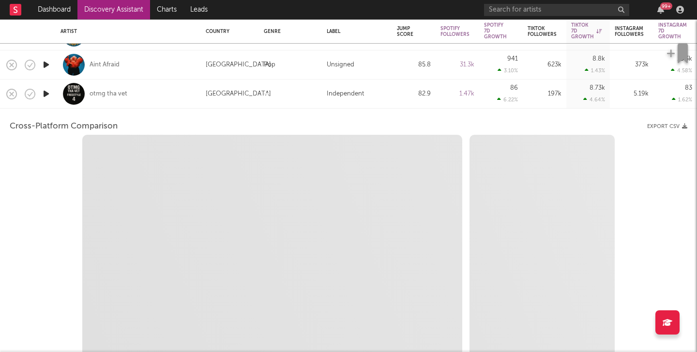
select select "1m"
select select "1w"
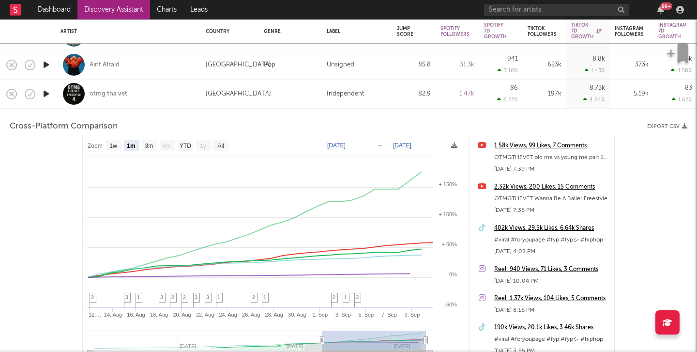
click at [255, 93] on div "[GEOGRAPHIC_DATA]" at bounding box center [230, 93] width 58 height 29
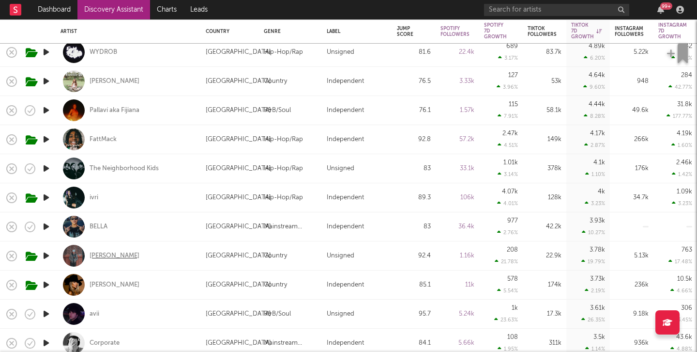
click at [132, 258] on div "[PERSON_NAME]" at bounding box center [115, 255] width 50 height 9
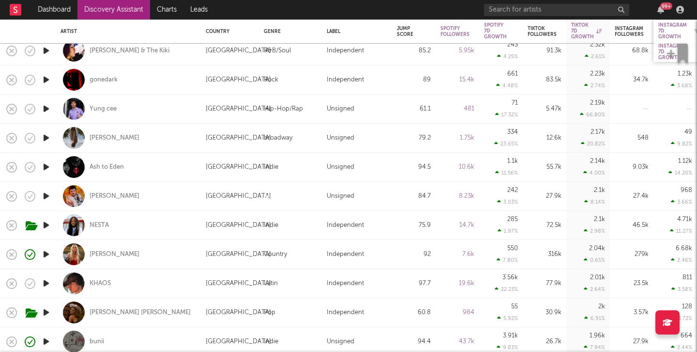
click at [669, 26] on div "Instagram 7D Growth" at bounding box center [673, 30] width 29 height 17
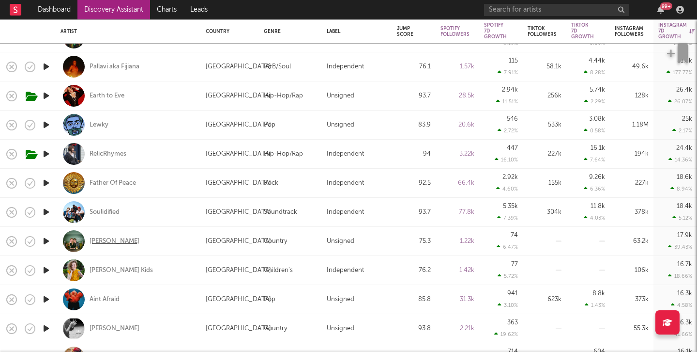
click at [118, 241] on div "[PERSON_NAME]" at bounding box center [115, 241] width 50 height 9
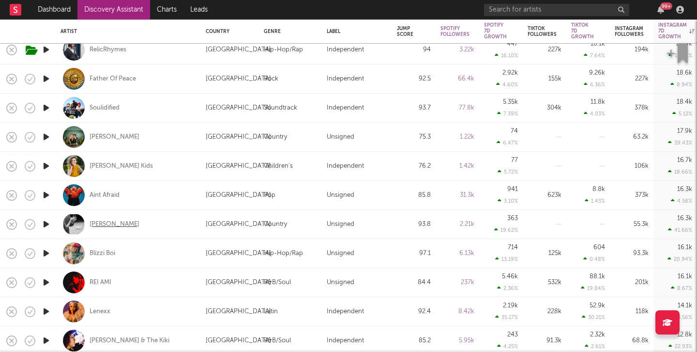
click at [106, 227] on div "[PERSON_NAME]" at bounding box center [115, 224] width 50 height 9
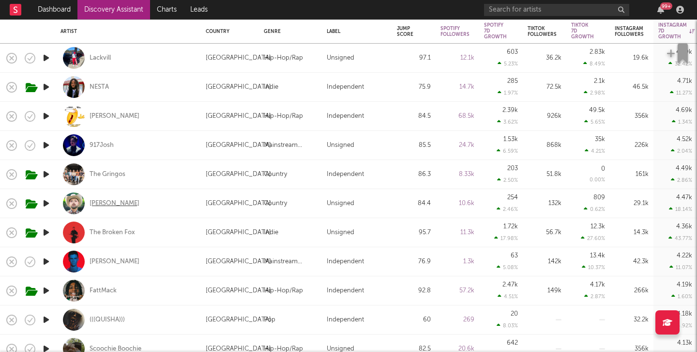
click at [100, 206] on div "Adam Mac" at bounding box center [115, 203] width 50 height 9
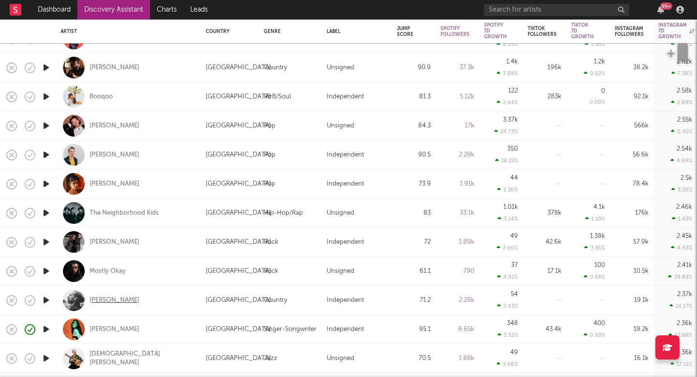
click at [113, 300] on div "John Daversa" at bounding box center [115, 300] width 50 height 9
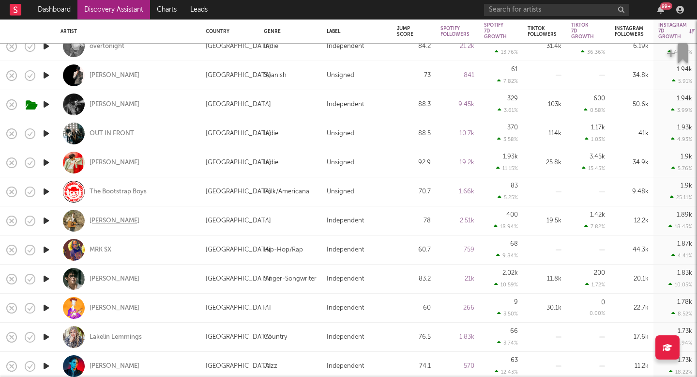
click at [99, 218] on div "Andrew Lucier" at bounding box center [115, 221] width 50 height 9
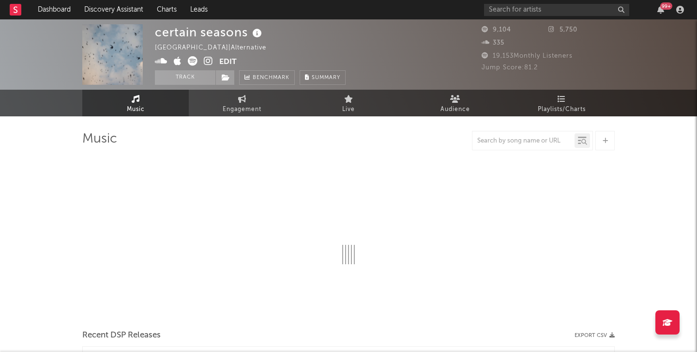
select select "6m"
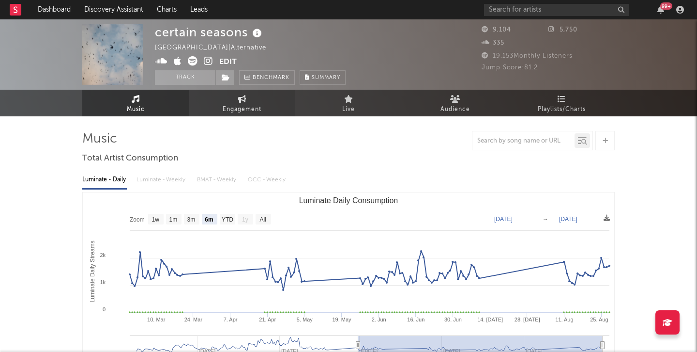
click at [263, 101] on link "Engagement" at bounding box center [242, 103] width 107 height 27
select select "1w"
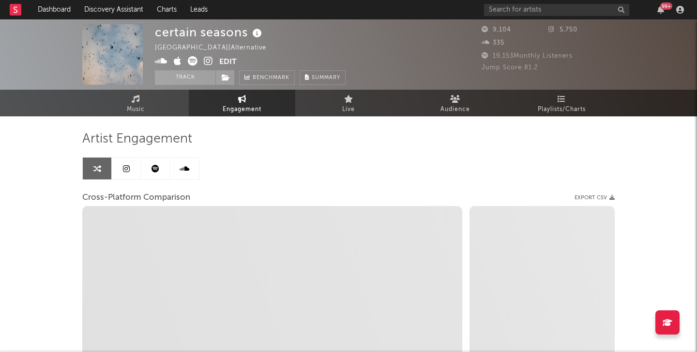
select select "1m"
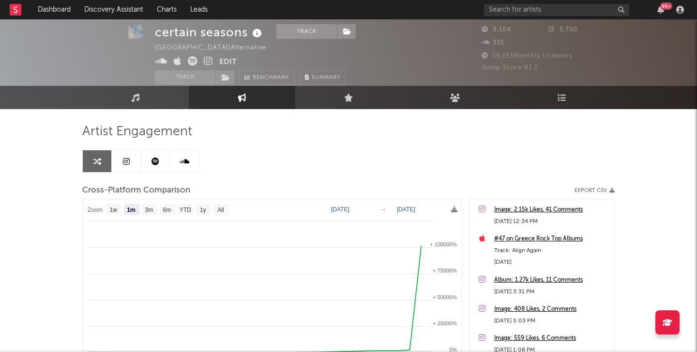
scroll to position [11, 0]
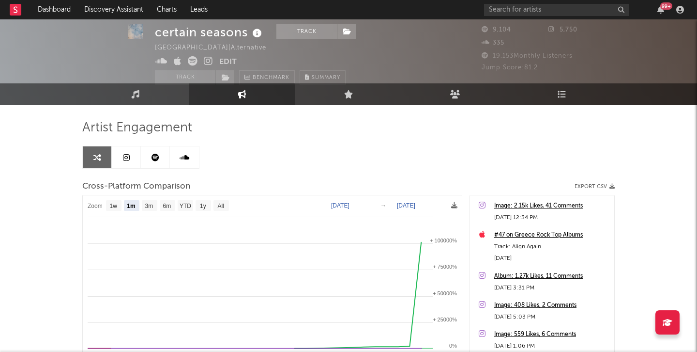
click at [148, 152] on link at bounding box center [155, 157] width 29 height 22
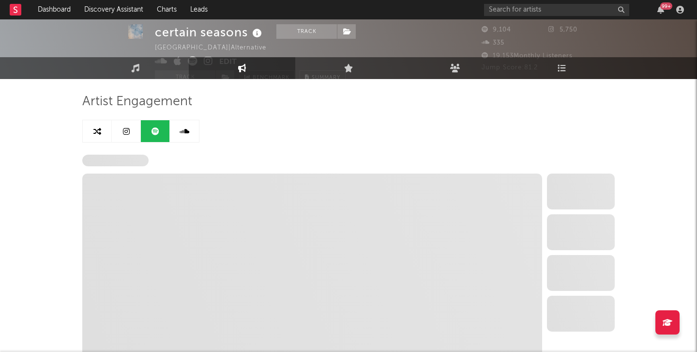
select select "1w"
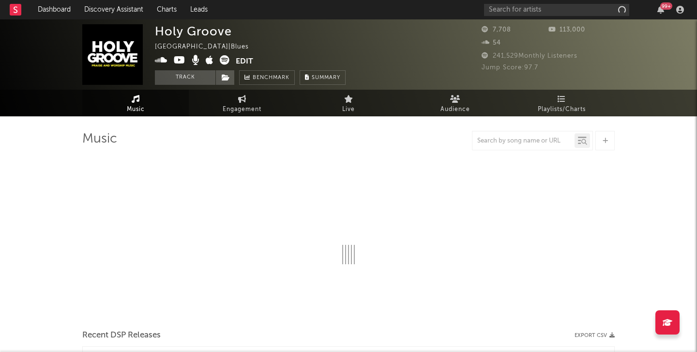
select select "1w"
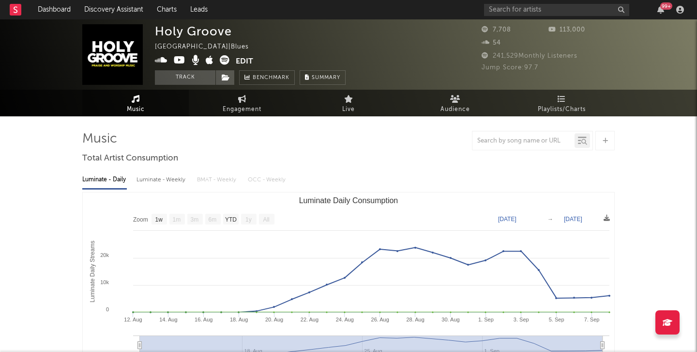
click at [180, 63] on icon at bounding box center [180, 60] width 12 height 10
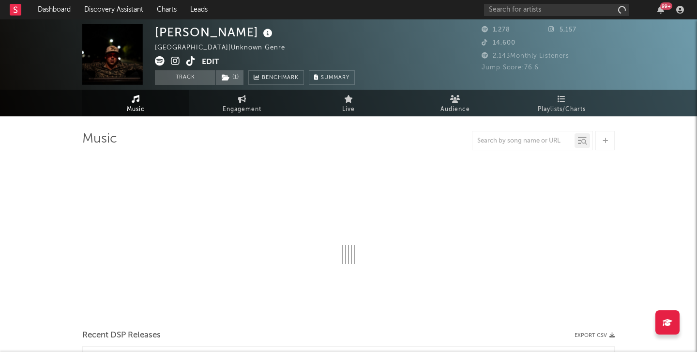
select select "6m"
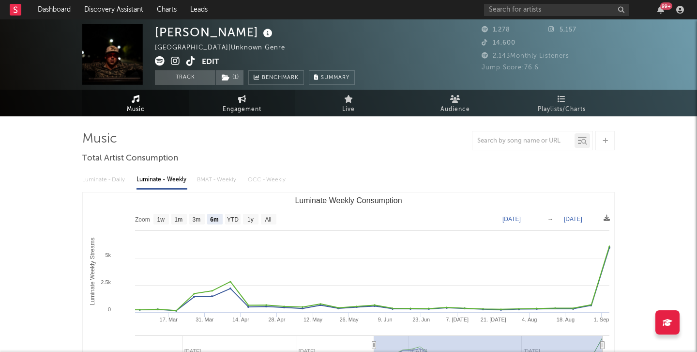
click at [241, 102] on icon at bounding box center [242, 99] width 8 height 8
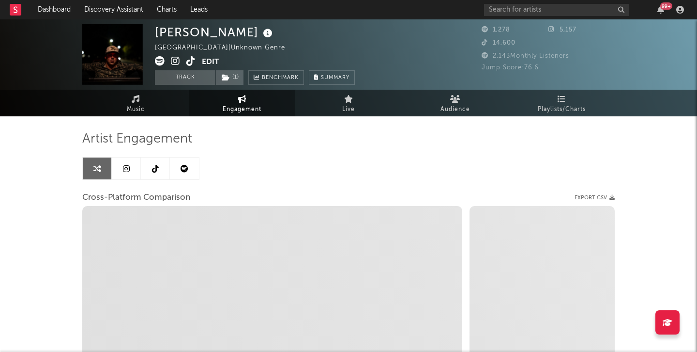
select select "1w"
select select "1m"
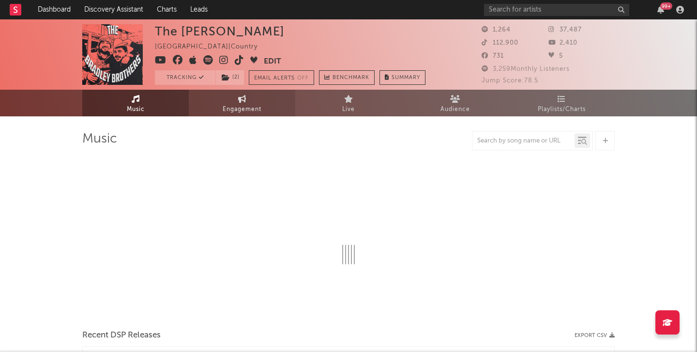
select select "6m"
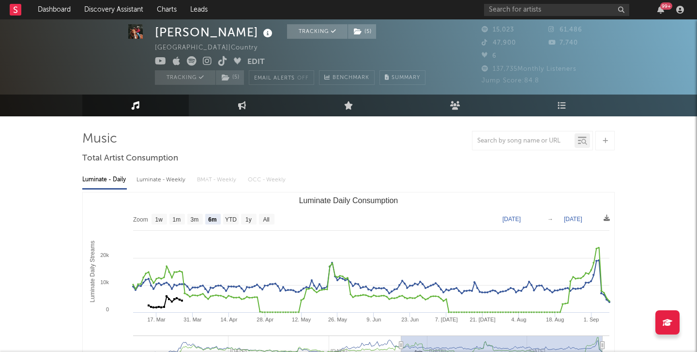
scroll to position [24, 0]
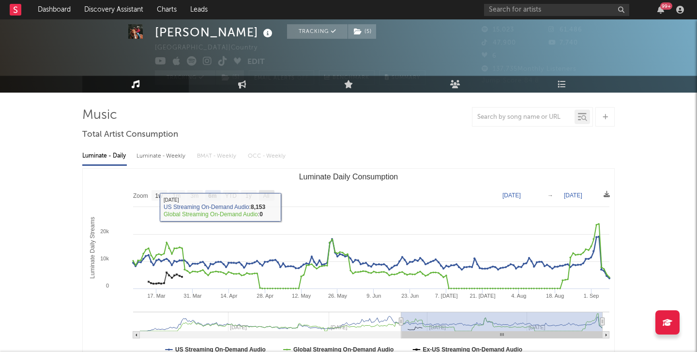
click at [267, 197] on text "All" at bounding box center [266, 195] width 6 height 7
select select "All"
type input "2024-07-12"
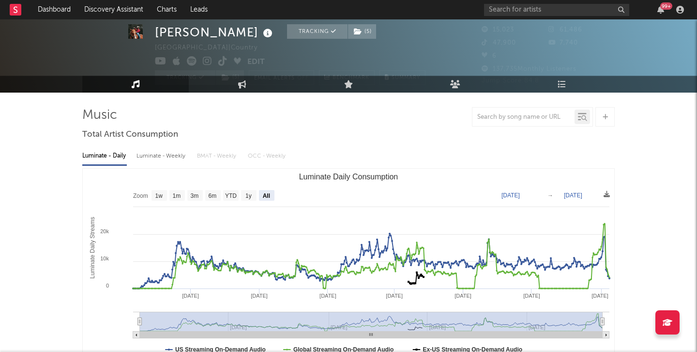
click at [573, 69] on span "137,735 Monthly Listeners" at bounding box center [529, 69] width 95 height 6
click at [568, 86] on link "Playlists/Charts" at bounding box center [562, 84] width 107 height 17
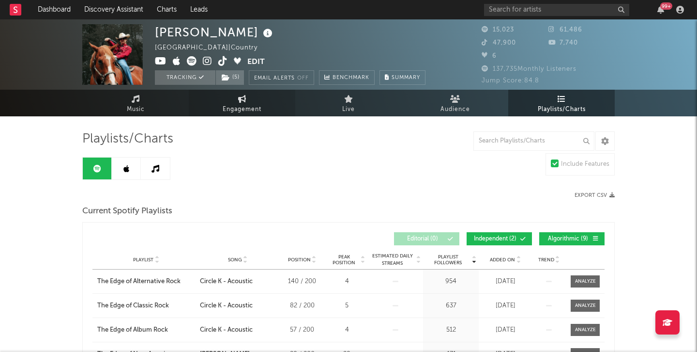
click at [246, 107] on span "Engagement" at bounding box center [242, 110] width 39 height 12
select select "1w"
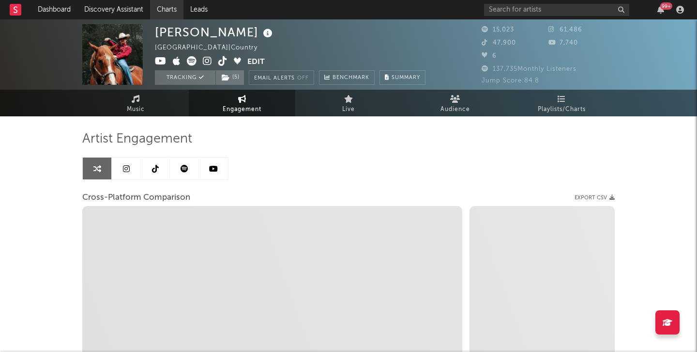
select select "1m"
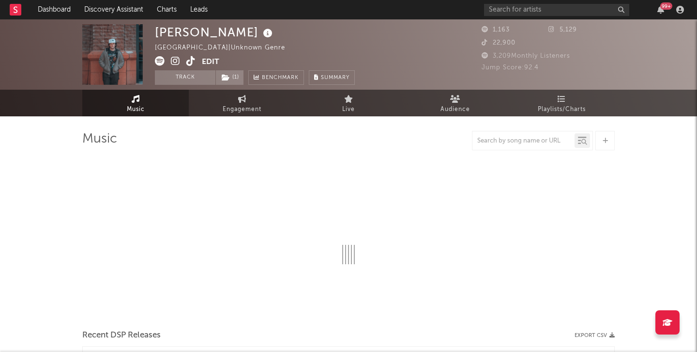
select select "1w"
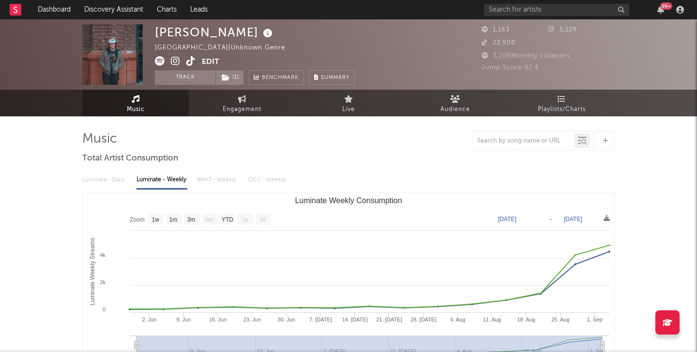
click at [236, 87] on div "Tristan Trincado United States | Unknown Genre Edit Track ( 1 ) Benchmark Summa…" at bounding box center [348, 54] width 697 height 70
click at [234, 98] on link "Engagement" at bounding box center [242, 103] width 107 height 27
select select "1w"
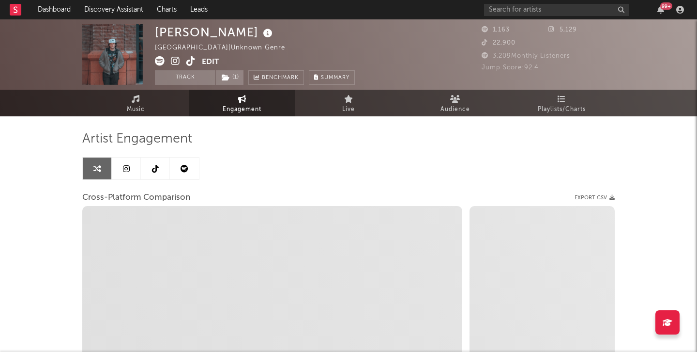
select select "1m"
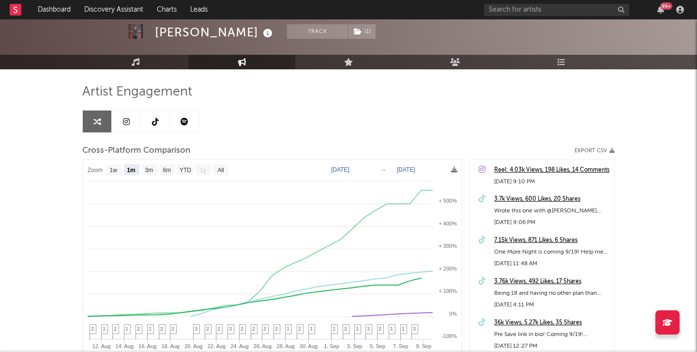
scroll to position [56, 0]
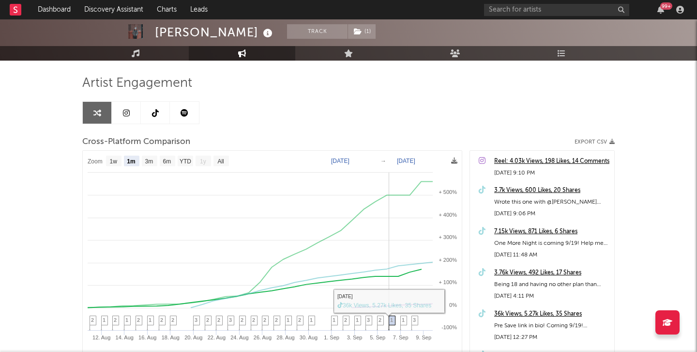
click at [393, 319] on span "1" at bounding box center [391, 320] width 3 height 6
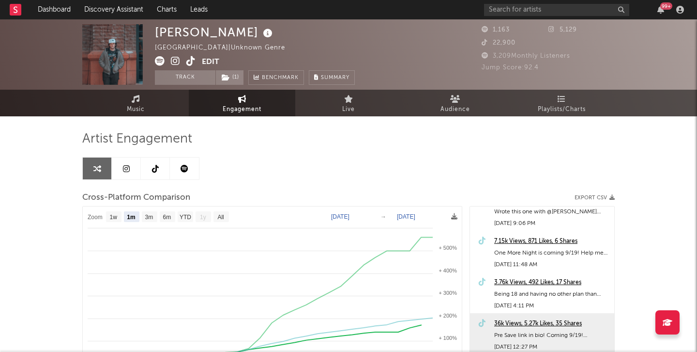
scroll to position [58, 0]
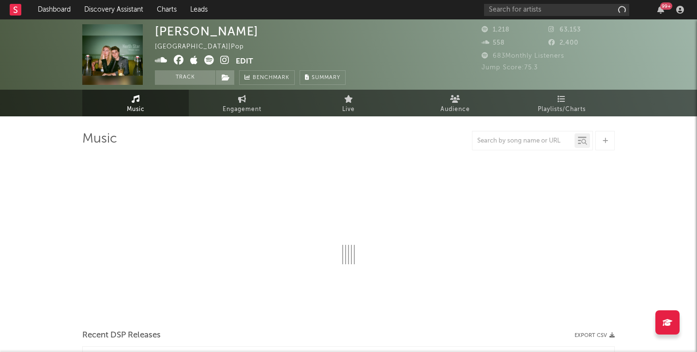
select select "6m"
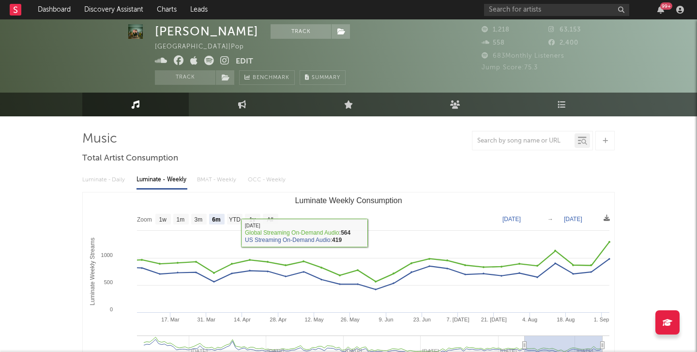
scroll to position [9, 0]
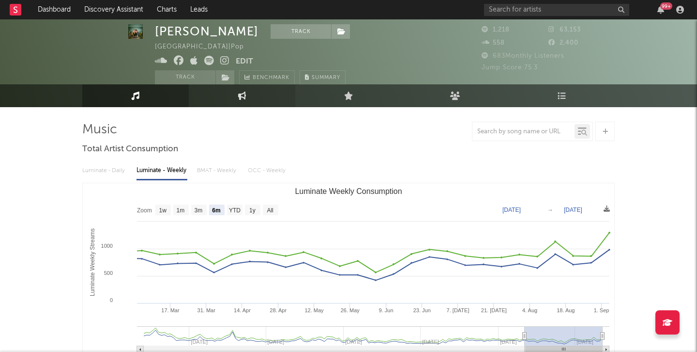
click at [250, 106] on link "Engagement" at bounding box center [242, 95] width 107 height 23
select select "1w"
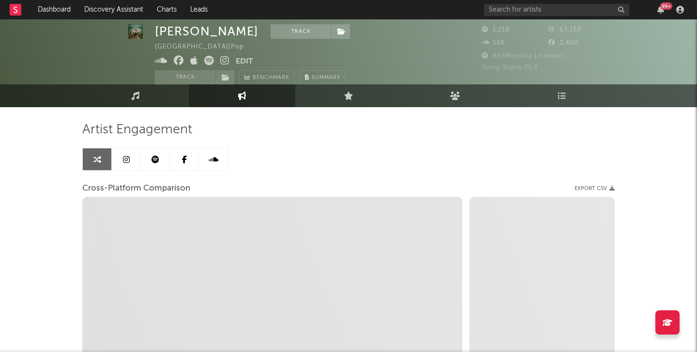
click at [386, 168] on div "Artist Engagement Cross-Platform Comparison Export CSV Zoom 1w 1m 3m 6m YTD 1y …" at bounding box center [348, 286] width 533 height 329
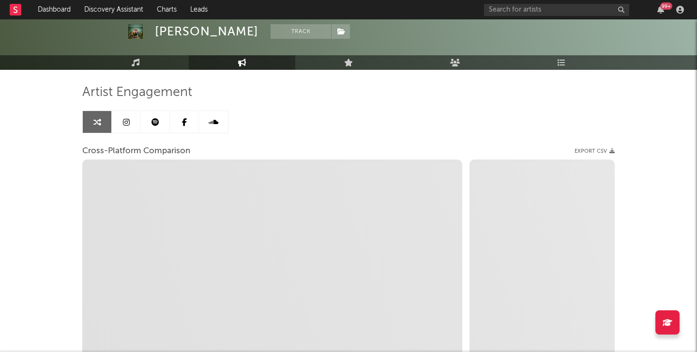
scroll to position [66, 0]
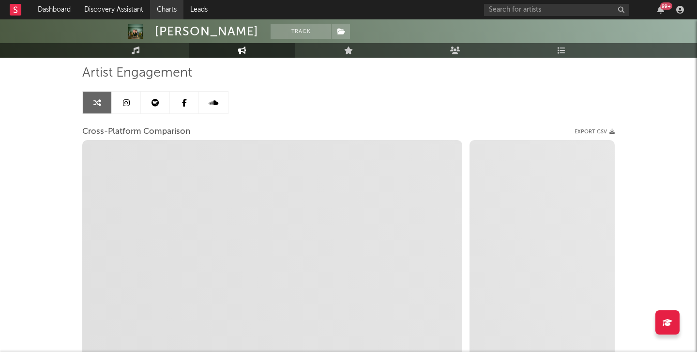
select select "1m"
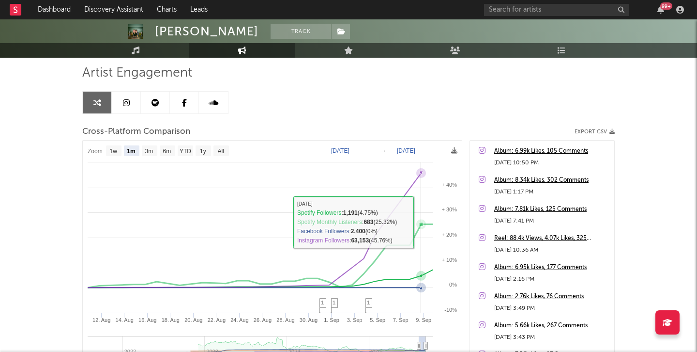
scroll to position [0, 0]
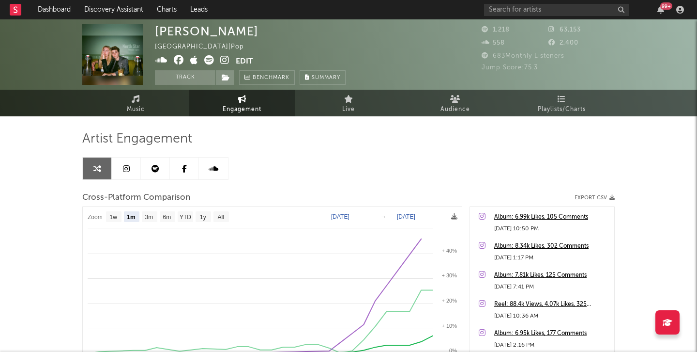
click at [227, 59] on icon at bounding box center [224, 60] width 9 height 10
click at [147, 100] on link "Music" at bounding box center [135, 103] width 107 height 27
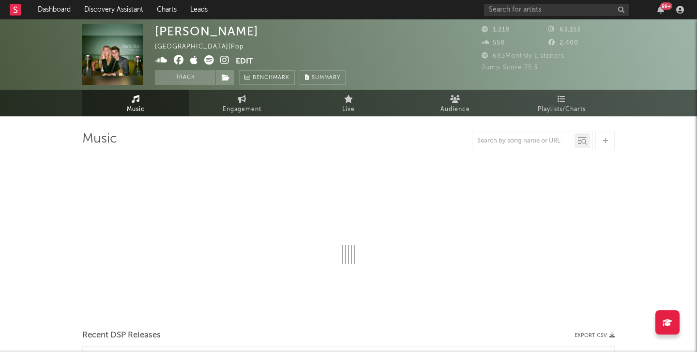
select select "6m"
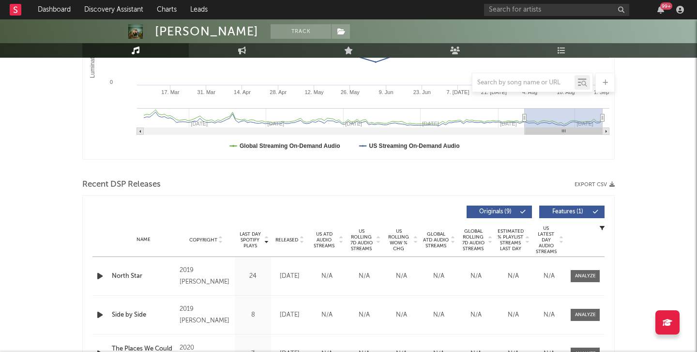
scroll to position [214, 0]
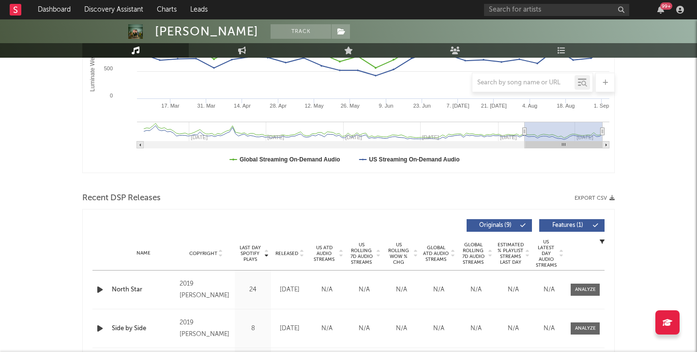
click at [252, 248] on span "Last Day Spotify Plays" at bounding box center [250, 253] width 26 height 17
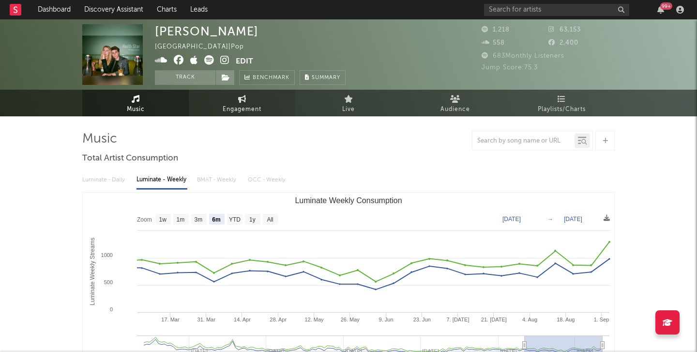
click at [252, 108] on span "Engagement" at bounding box center [242, 110] width 39 height 12
select select "1w"
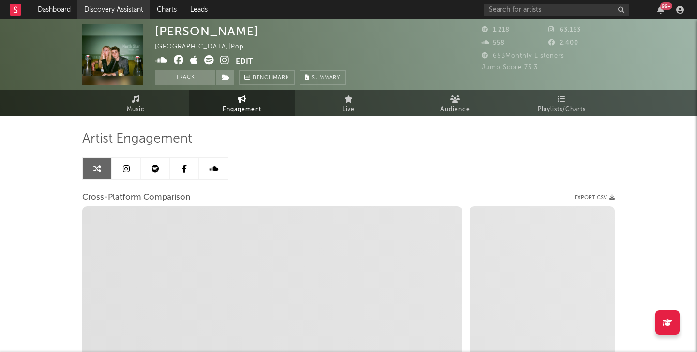
select select "1m"
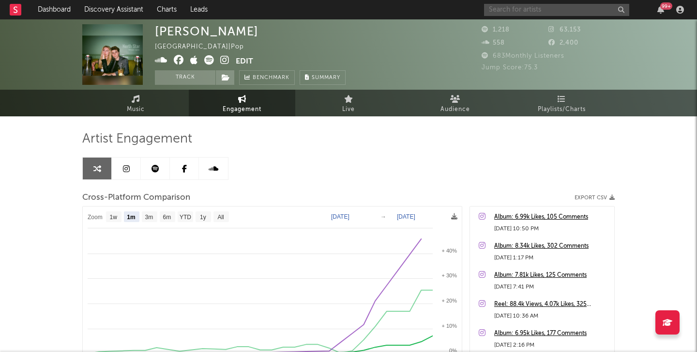
click at [577, 14] on input "text" at bounding box center [556, 10] width 145 height 12
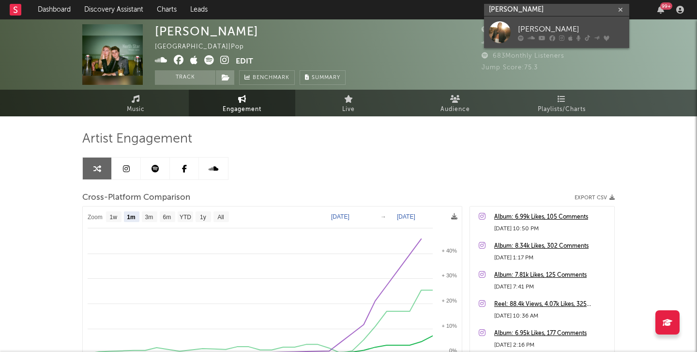
type input "lily fitt"
click at [585, 27] on div "[PERSON_NAME]" at bounding box center [571, 29] width 107 height 12
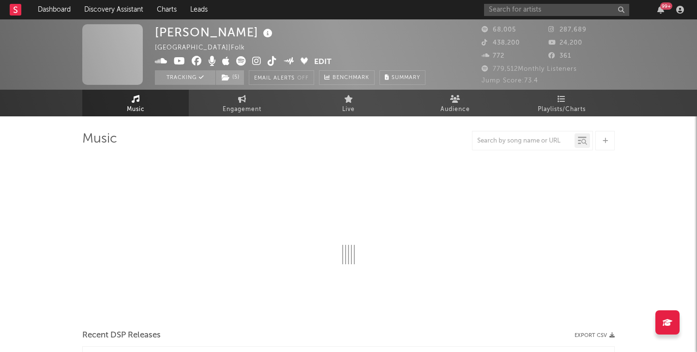
select select "6m"
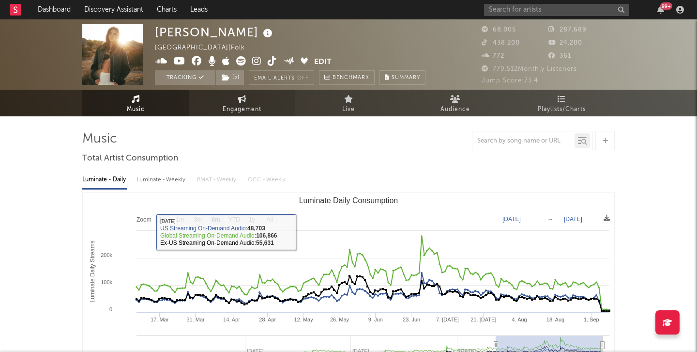
click at [251, 102] on link "Engagement" at bounding box center [242, 103] width 107 height 27
select select "1w"
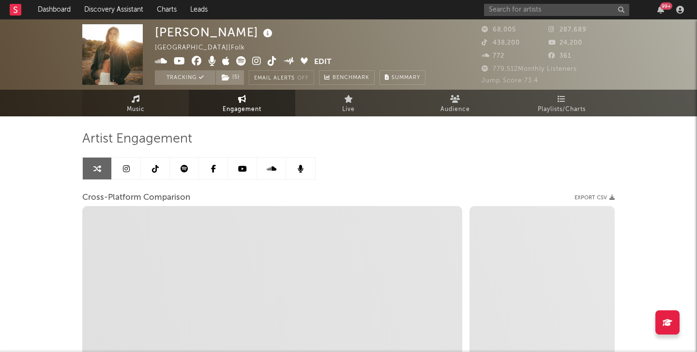
click at [149, 105] on link "Music" at bounding box center [135, 103] width 107 height 27
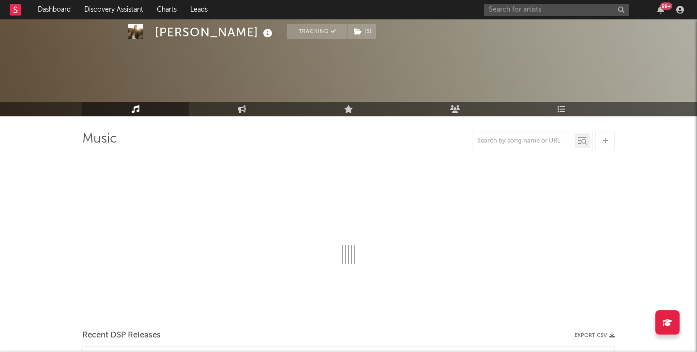
scroll to position [31, 0]
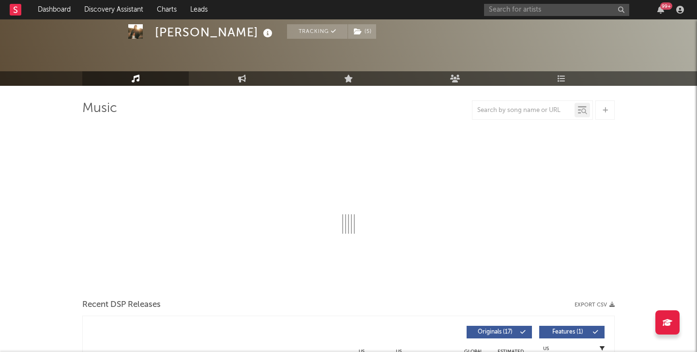
select select "6m"
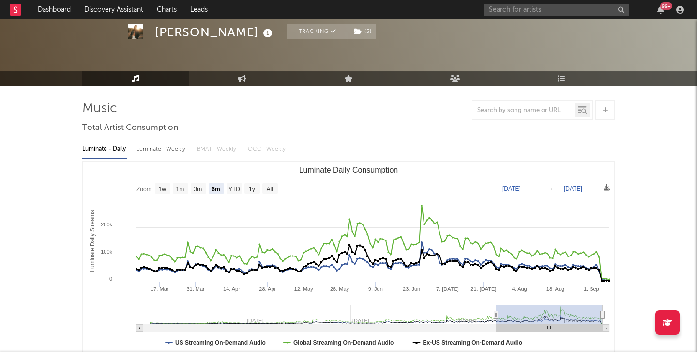
click at [150, 146] on div "Luminate - Weekly" at bounding box center [162, 149] width 51 height 16
select select "6m"
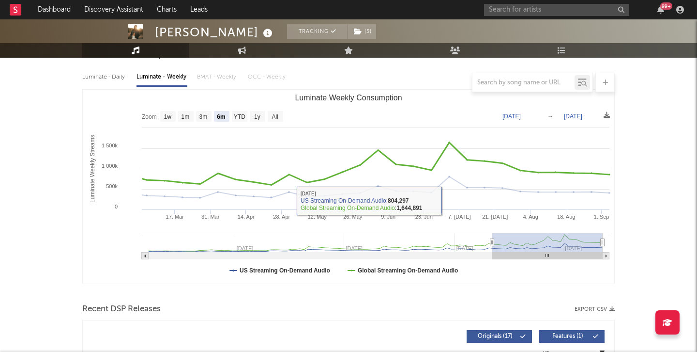
scroll to position [262, 0]
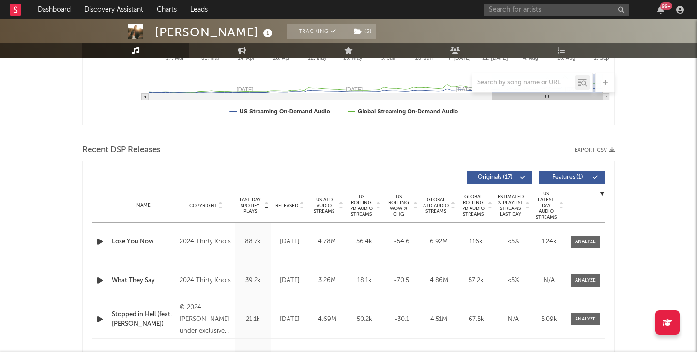
click at [326, 204] on span "US ATD Audio Streams" at bounding box center [324, 205] width 27 height 17
click at [360, 198] on span "US Rolling 7D Audio Streams" at bounding box center [361, 205] width 27 height 23
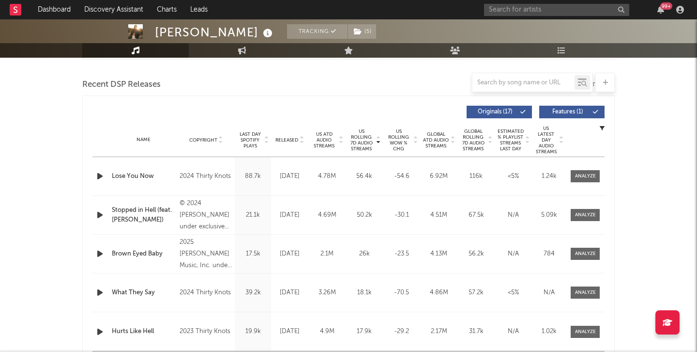
scroll to position [325, 0]
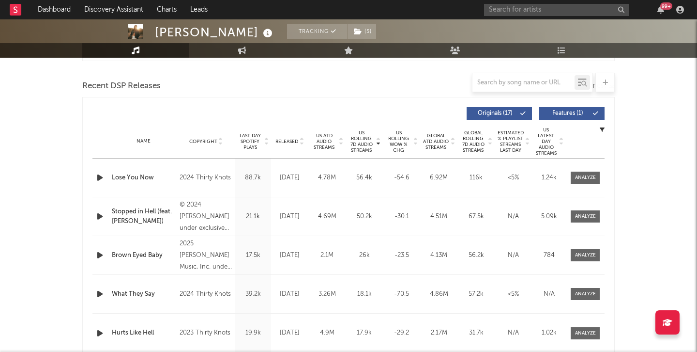
click at [278, 137] on div "Name Copyright Label Album Names Composer Names 7 Day Spotify Plays Last Day Sp…" at bounding box center [349, 141] width 512 height 34
click at [253, 137] on span "Last Day Spotify Plays" at bounding box center [250, 141] width 26 height 17
click at [278, 134] on div "Name Copyright Label Album Names Composer Names 7 Day Spotify Plays Last Day Sp…" at bounding box center [349, 141] width 512 height 34
click at [234, 140] on div "Copyright" at bounding box center [206, 141] width 58 height 7
click at [282, 141] on span "Released" at bounding box center [287, 142] width 23 height 6
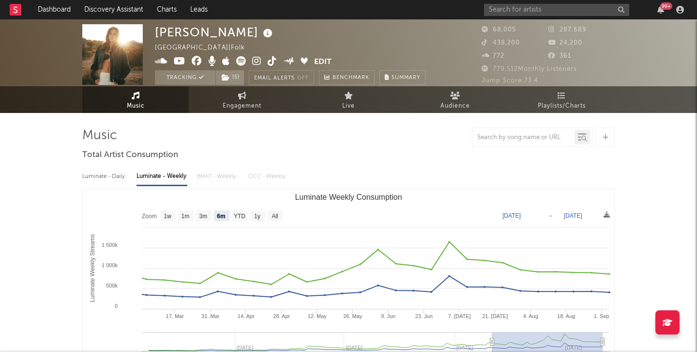
scroll to position [0, 0]
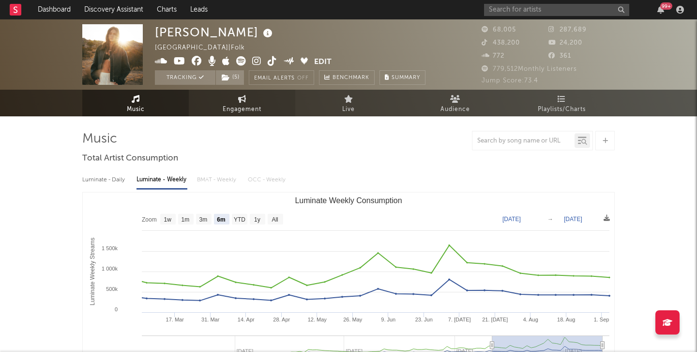
click at [218, 113] on link "Engagement" at bounding box center [242, 103] width 107 height 27
select select "1m"
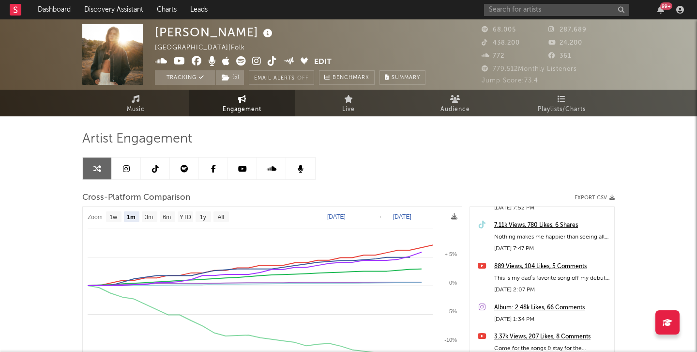
click at [268, 60] on icon at bounding box center [272, 61] width 9 height 10
click at [152, 106] on link "Music" at bounding box center [135, 103] width 107 height 27
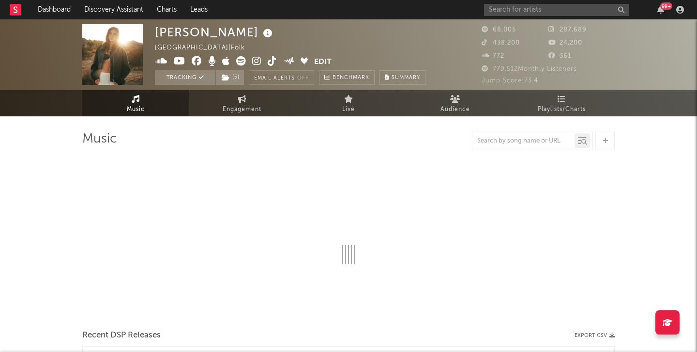
select select "6m"
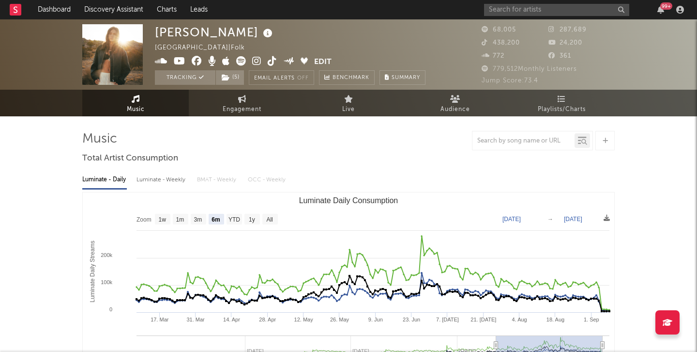
click at [271, 57] on icon at bounding box center [272, 61] width 9 height 10
click at [248, 115] on span "Engagement" at bounding box center [242, 110] width 39 height 12
select select "1w"
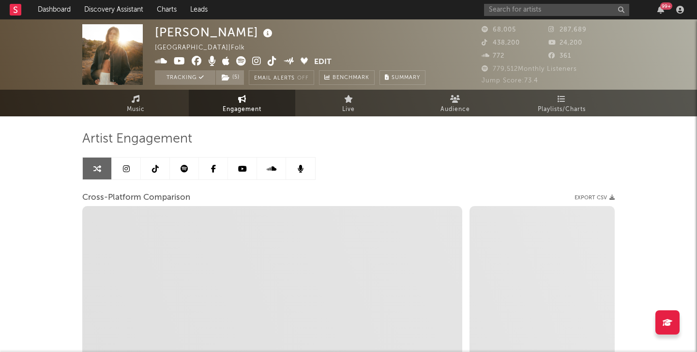
click at [186, 166] on icon at bounding box center [185, 169] width 8 height 8
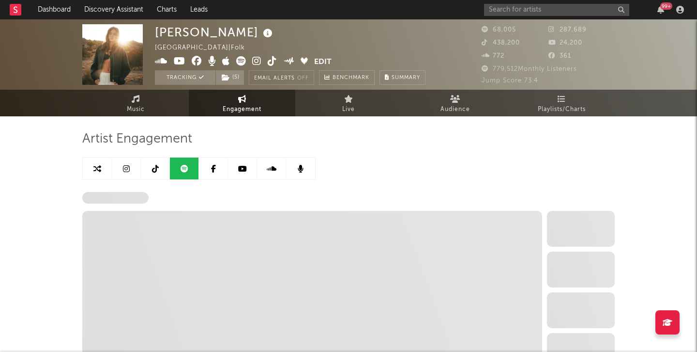
select select "6m"
select select "1w"
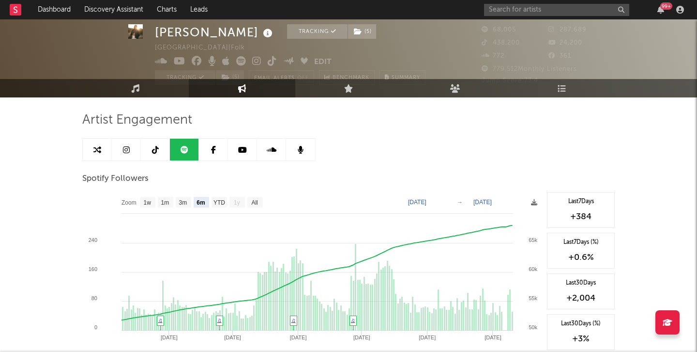
scroll to position [19, 0]
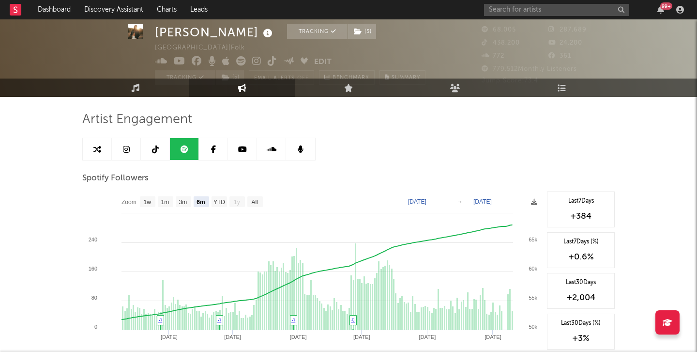
click at [155, 149] on icon at bounding box center [155, 149] width 7 height 8
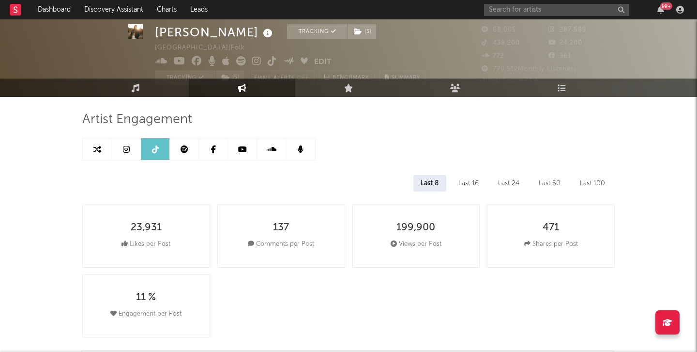
select select "6m"
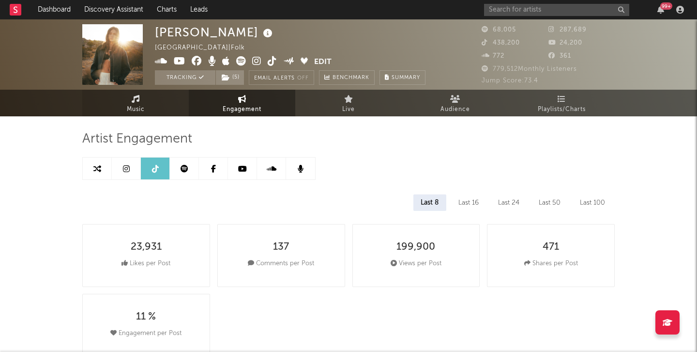
click at [131, 90] on link "Music" at bounding box center [135, 103] width 107 height 27
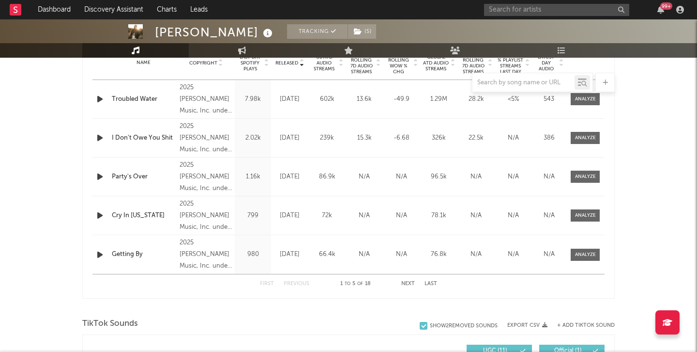
select select "6m"
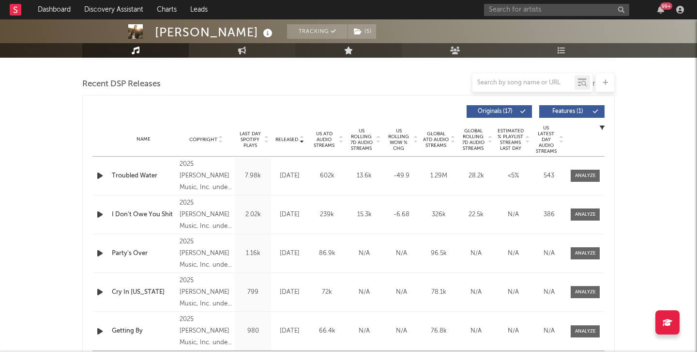
scroll to position [404, 0]
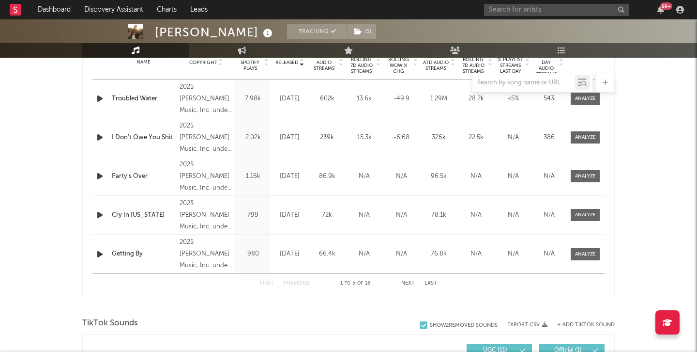
click at [294, 59] on div "Released" at bounding box center [290, 62] width 32 height 7
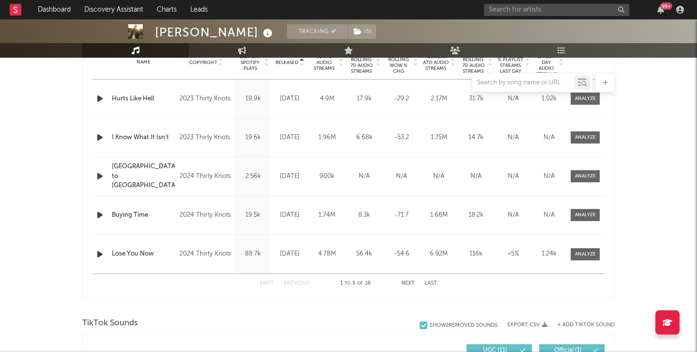
click at [294, 59] on div "Released" at bounding box center [290, 62] width 32 height 7
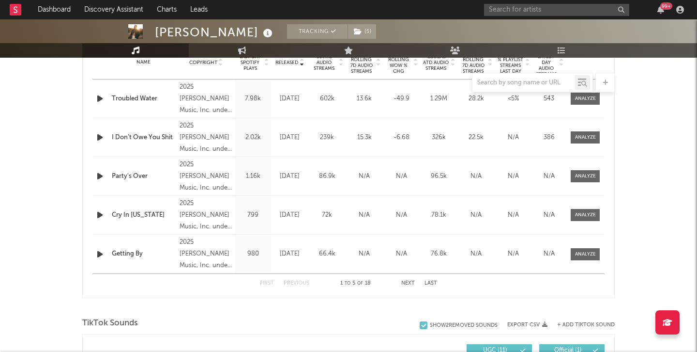
click at [294, 59] on div "Released" at bounding box center [290, 62] width 32 height 7
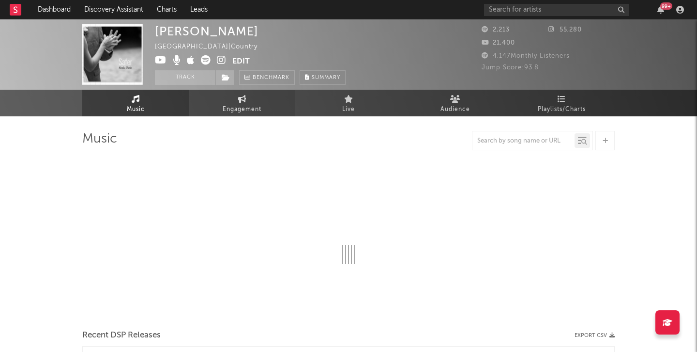
select select "1w"
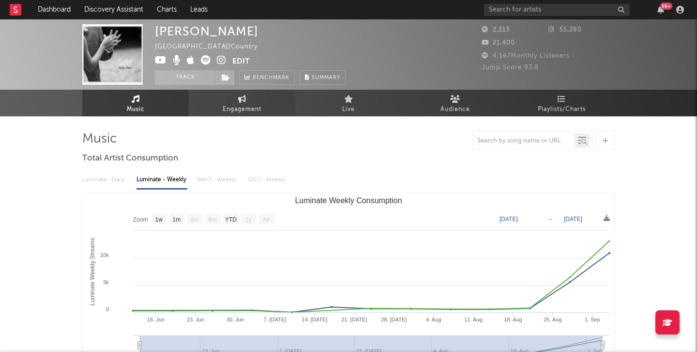
click at [241, 102] on icon at bounding box center [242, 99] width 8 height 8
select select "1w"
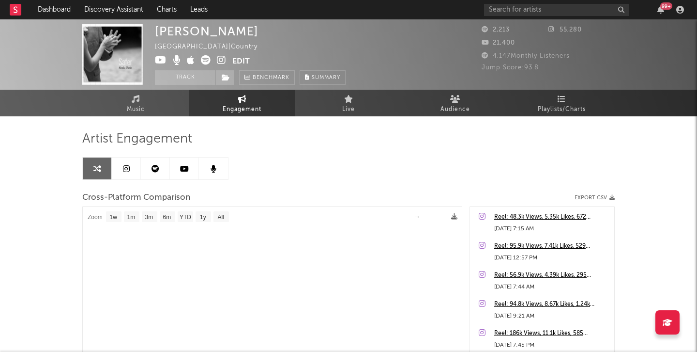
select select "1m"
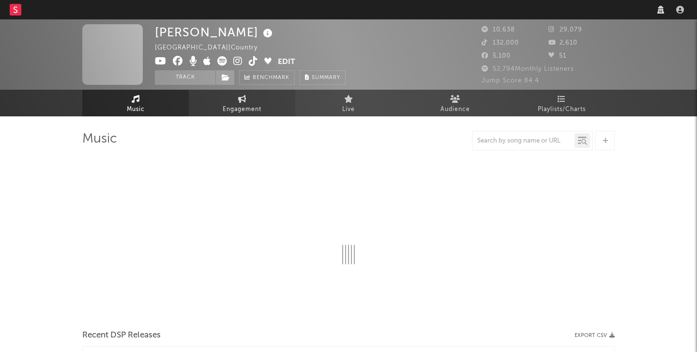
click at [240, 104] on span "Engagement" at bounding box center [242, 110] width 39 height 12
select select "1w"
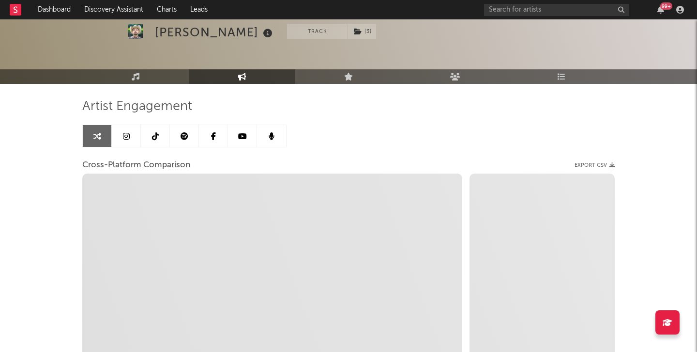
scroll to position [33, 0]
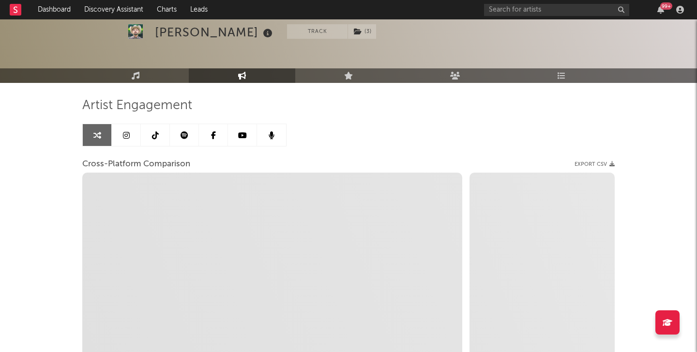
select select "1m"
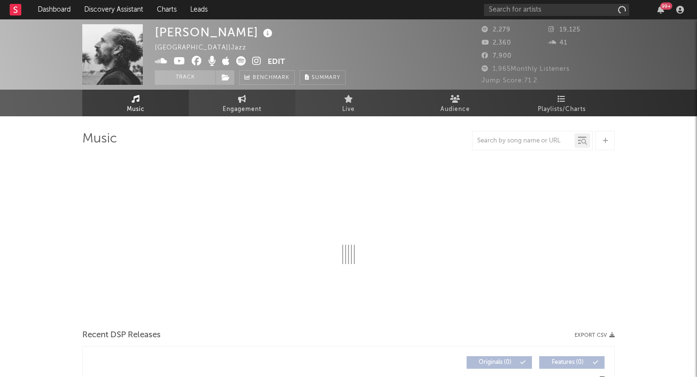
select select "1w"
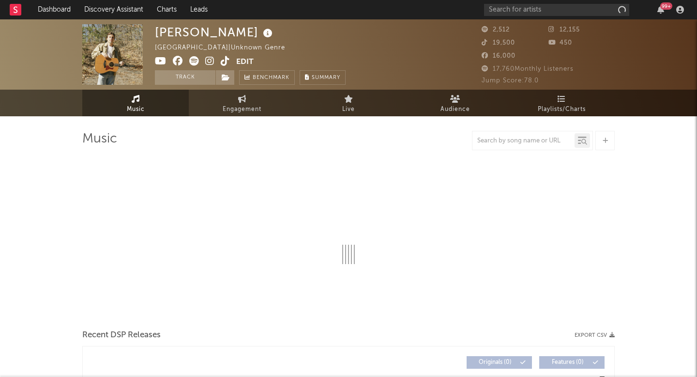
select select "6m"
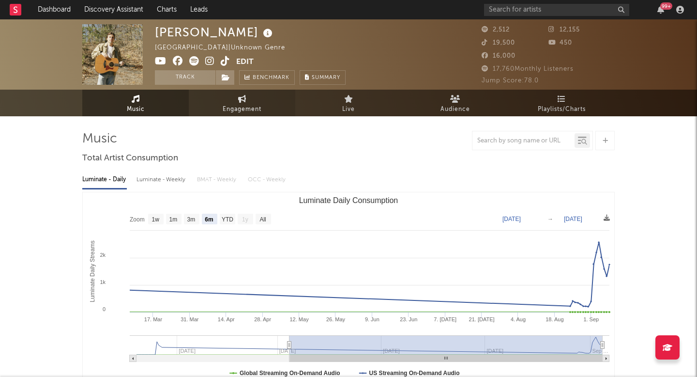
click at [236, 108] on span "Engagement" at bounding box center [242, 110] width 39 height 12
select select "1w"
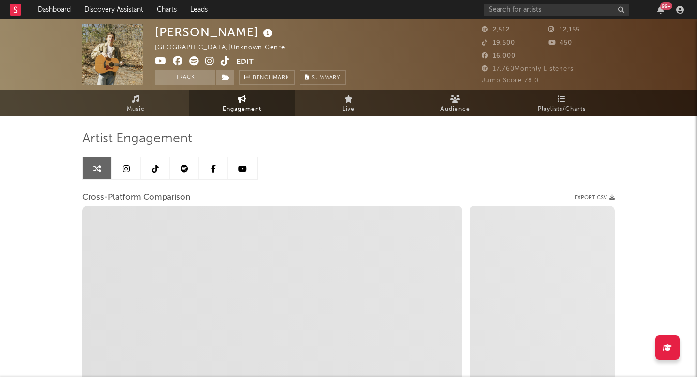
select select "1m"
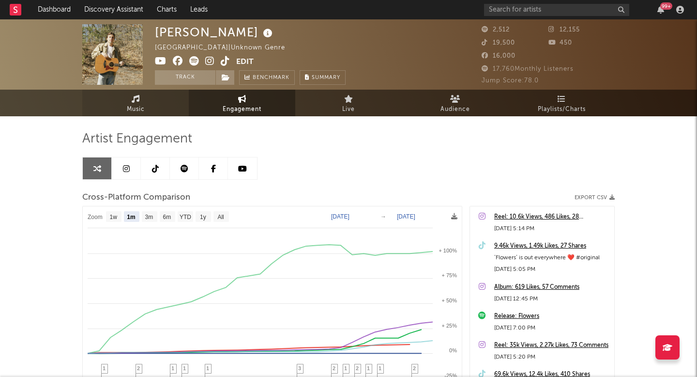
click at [125, 111] on link "Music" at bounding box center [135, 103] width 107 height 27
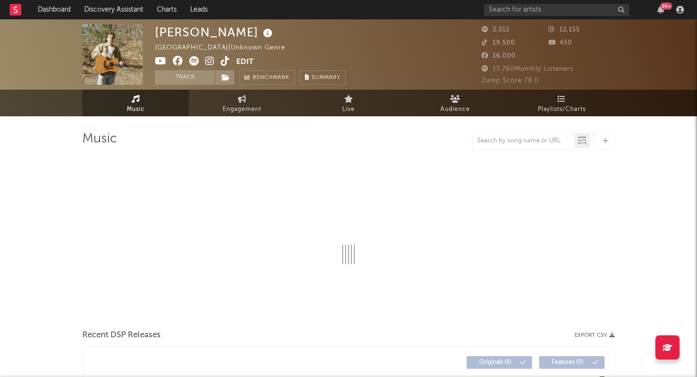
select select "6m"
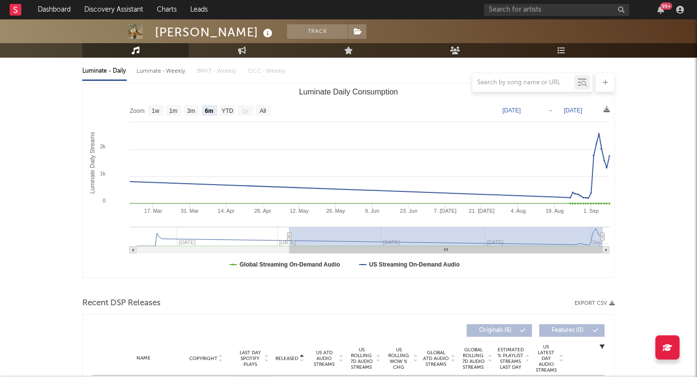
scroll to position [15, 0]
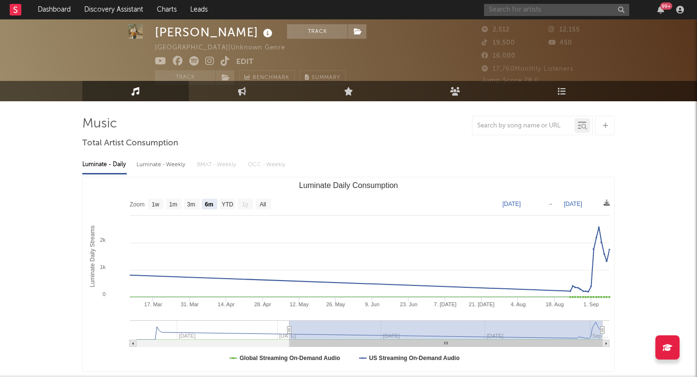
click at [543, 15] on input "text" at bounding box center [556, 10] width 145 height 12
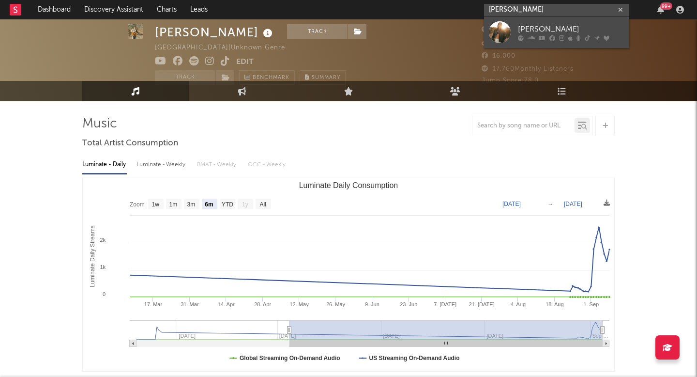
type input "[PERSON_NAME]"
click at [559, 31] on div "[PERSON_NAME]" at bounding box center [571, 29] width 107 height 12
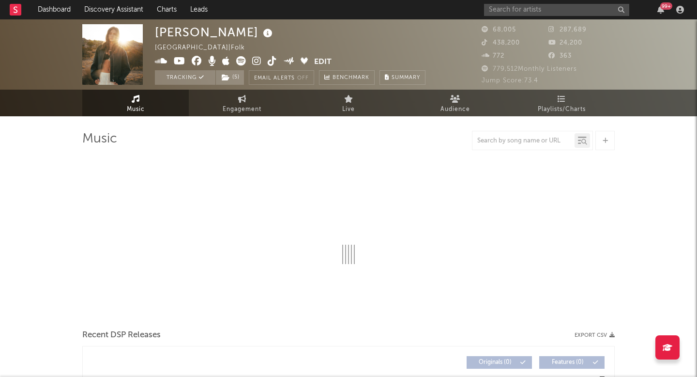
click at [262, 62] on span at bounding box center [234, 62] width 159 height 12
click at [272, 61] on icon at bounding box center [272, 61] width 9 height 10
select select "6m"
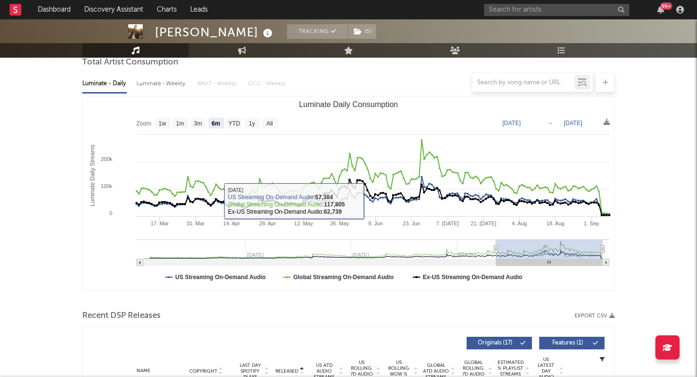
scroll to position [171, 0]
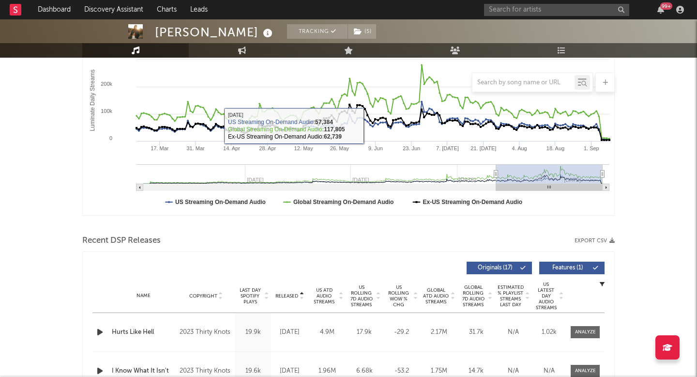
click at [288, 294] on span "Released" at bounding box center [287, 296] width 23 height 6
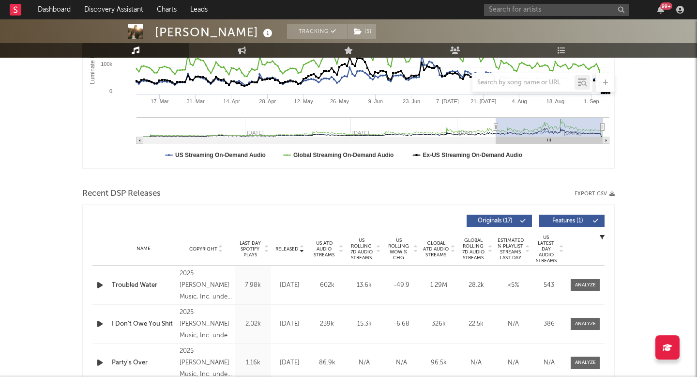
scroll to position [217, 0]
